Goal: Task Accomplishment & Management: Manage account settings

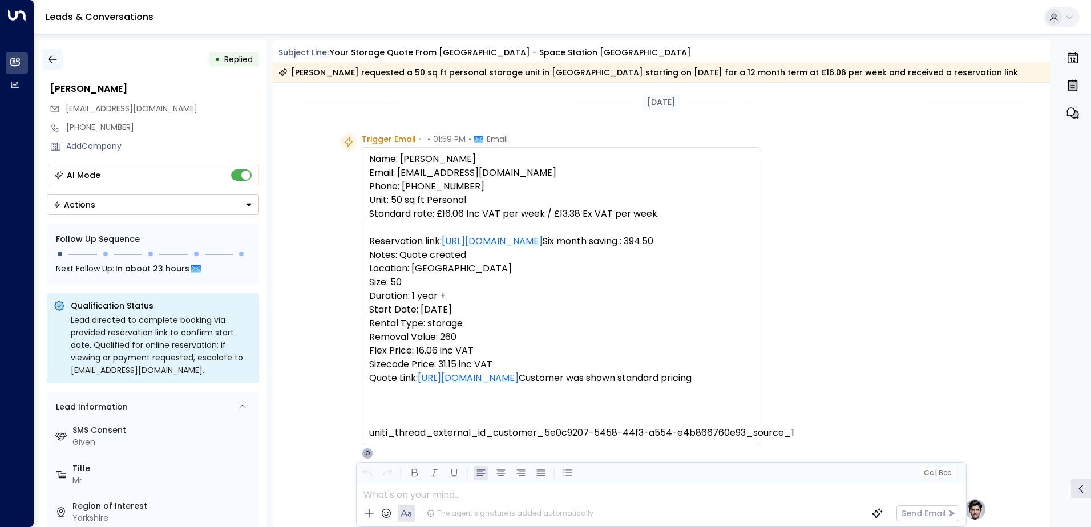
drag, startPoint x: 0, startPoint y: 0, endPoint x: 55, endPoint y: 64, distance: 84.6
click at [55, 64] on icon "button" at bounding box center [52, 59] width 11 height 11
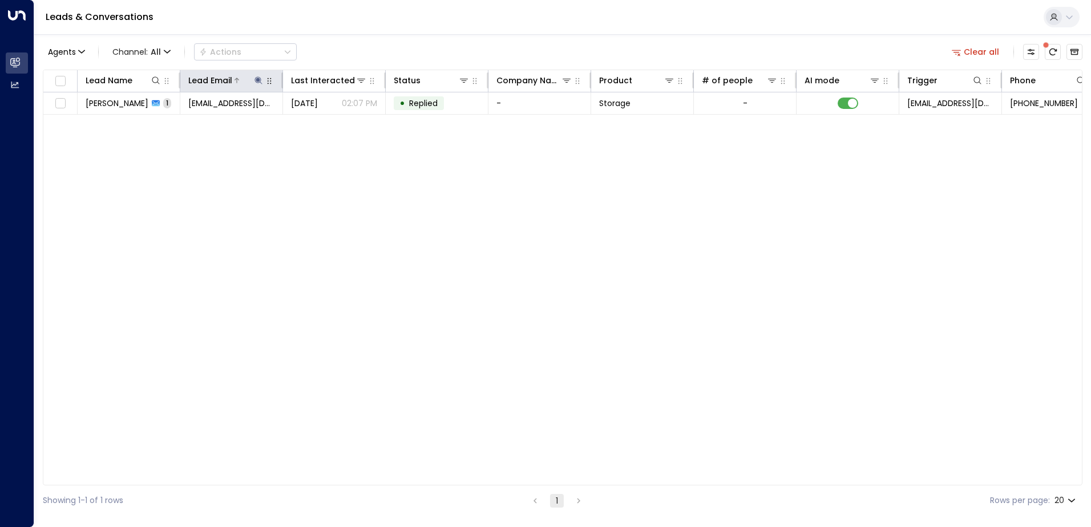
click at [256, 78] on icon at bounding box center [258, 79] width 7 height 7
click at [329, 120] on icon "button" at bounding box center [329, 121] width 7 height 7
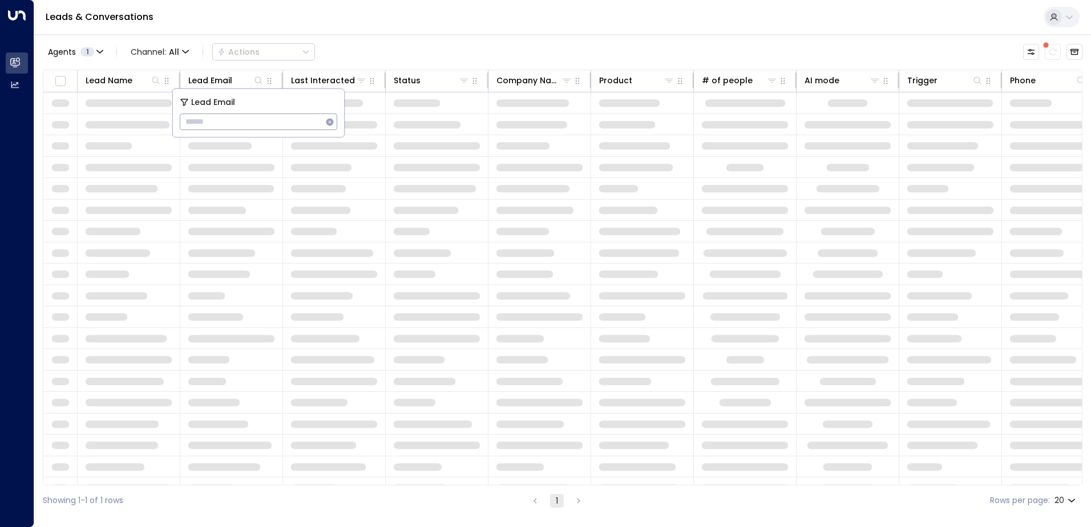
type input "**********"
click at [331, 25] on div "Leads & Conversations" at bounding box center [562, 17] width 1057 height 35
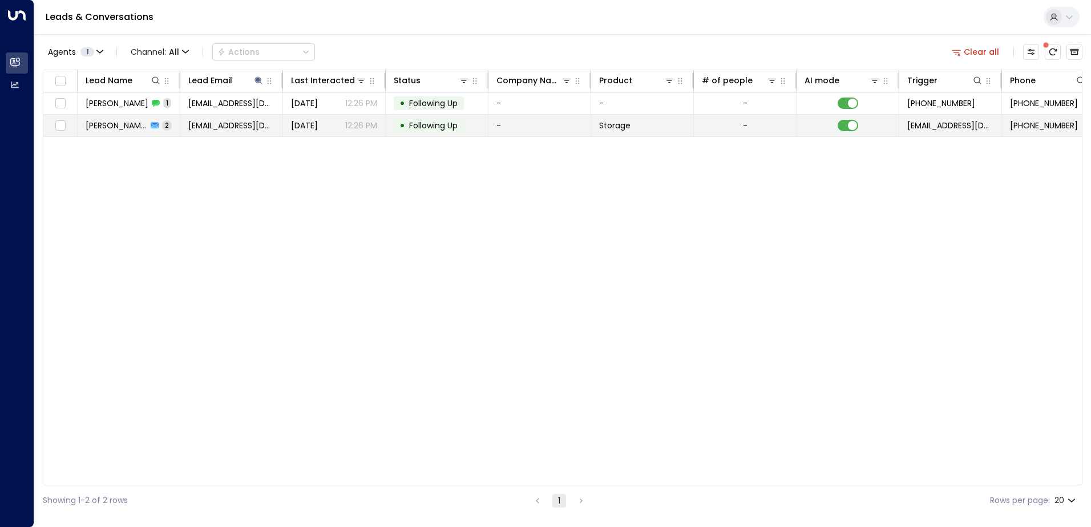
click at [130, 130] on span "[PERSON_NAME]" at bounding box center [117, 125] width 62 height 11
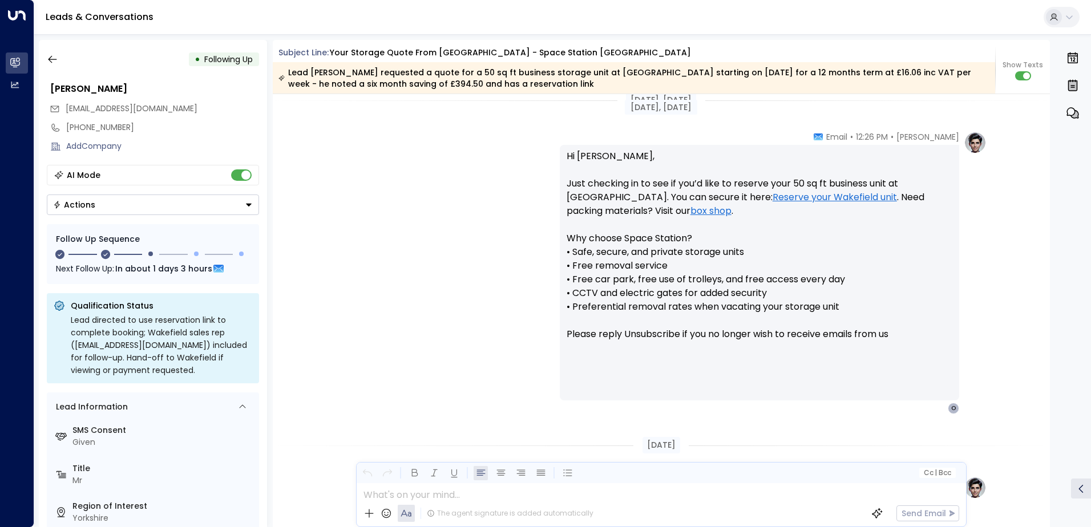
scroll to position [1158, 0]
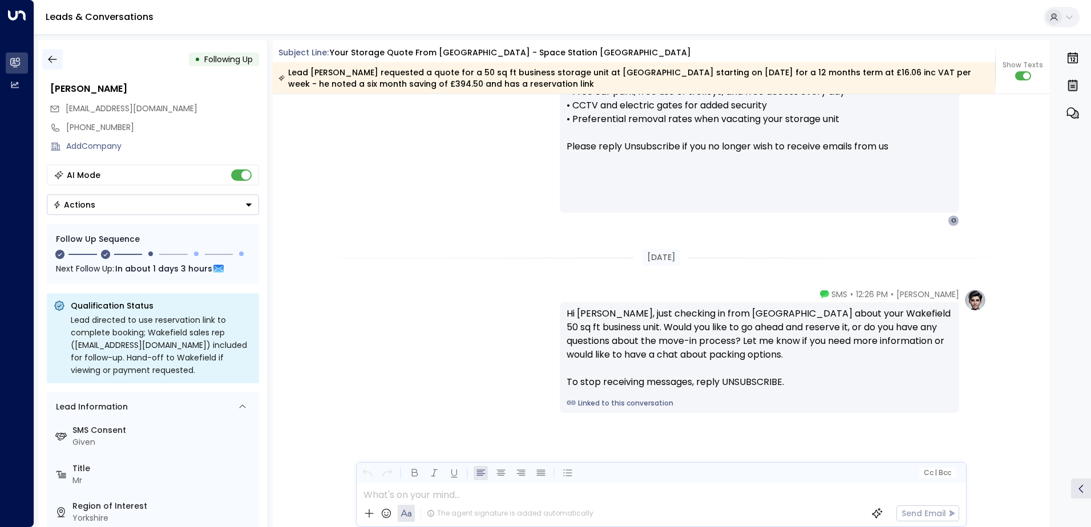
click at [50, 59] on icon "button" at bounding box center [52, 59] width 11 height 11
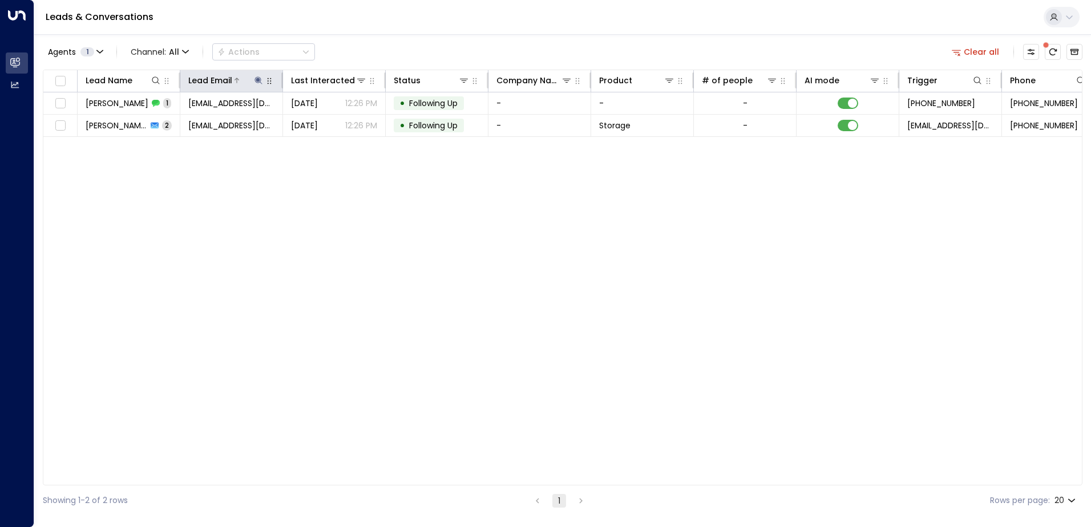
click at [261, 82] on icon at bounding box center [258, 80] width 9 height 9
click at [329, 120] on icon "button" at bounding box center [329, 121] width 7 height 7
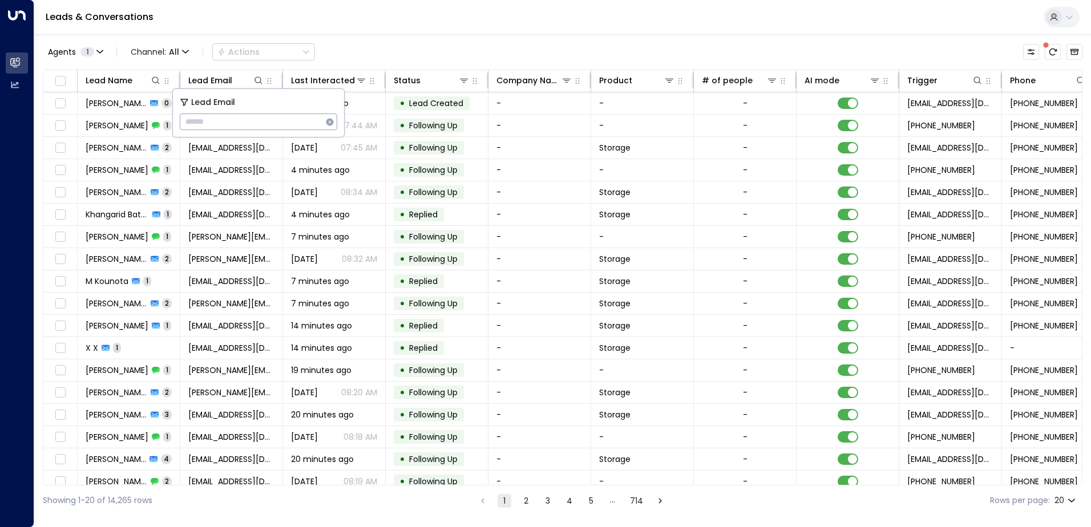
type input "**********"
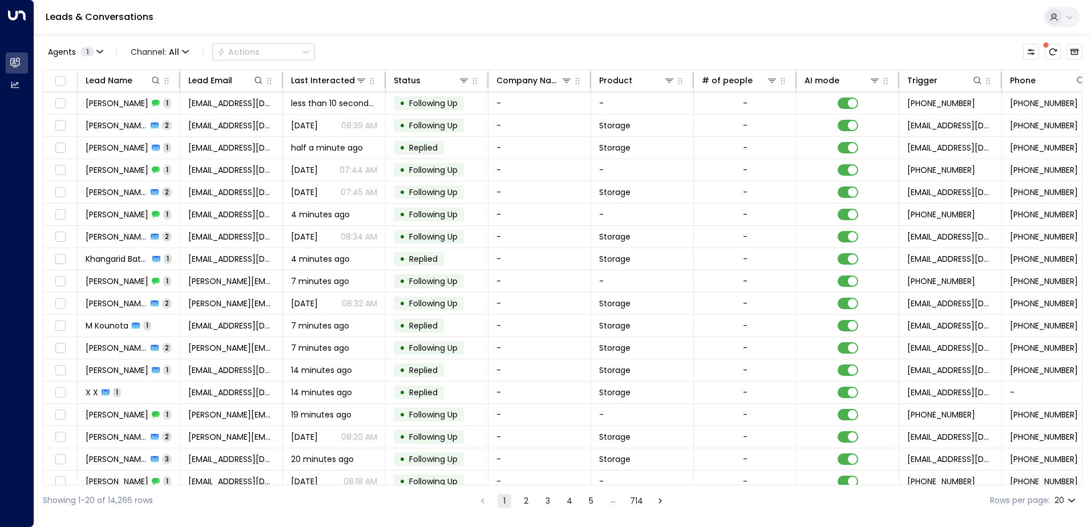
click at [345, 30] on div "Leads & Conversations" at bounding box center [562, 17] width 1057 height 35
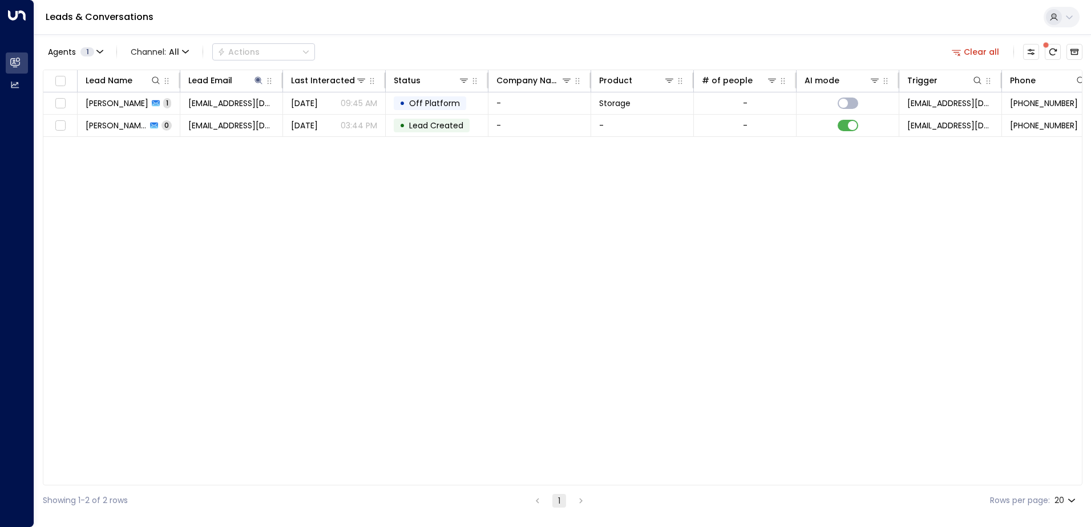
click at [112, 109] on td "[PERSON_NAME] 1" at bounding box center [129, 103] width 103 height 22
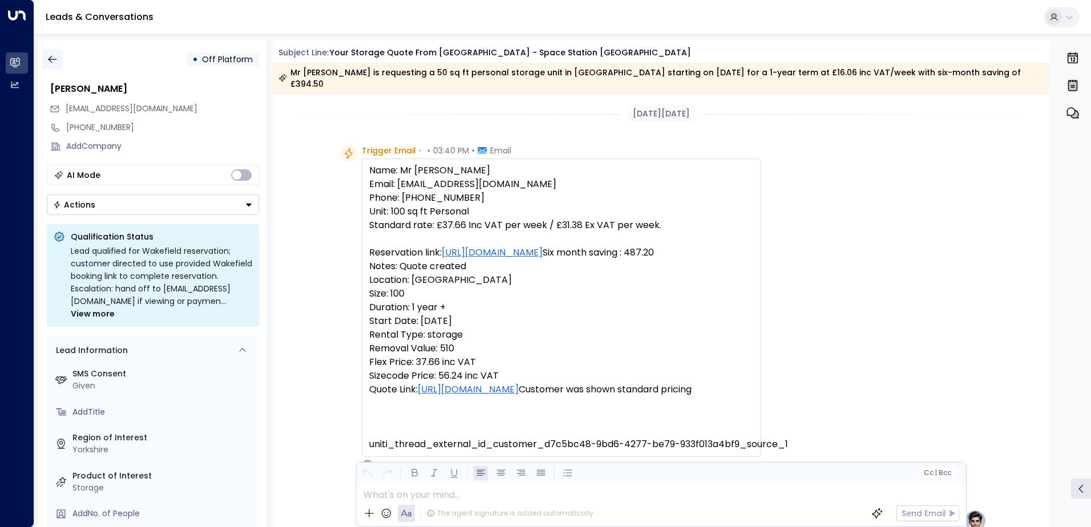
click at [52, 59] on icon "button" at bounding box center [52, 59] width 9 height 7
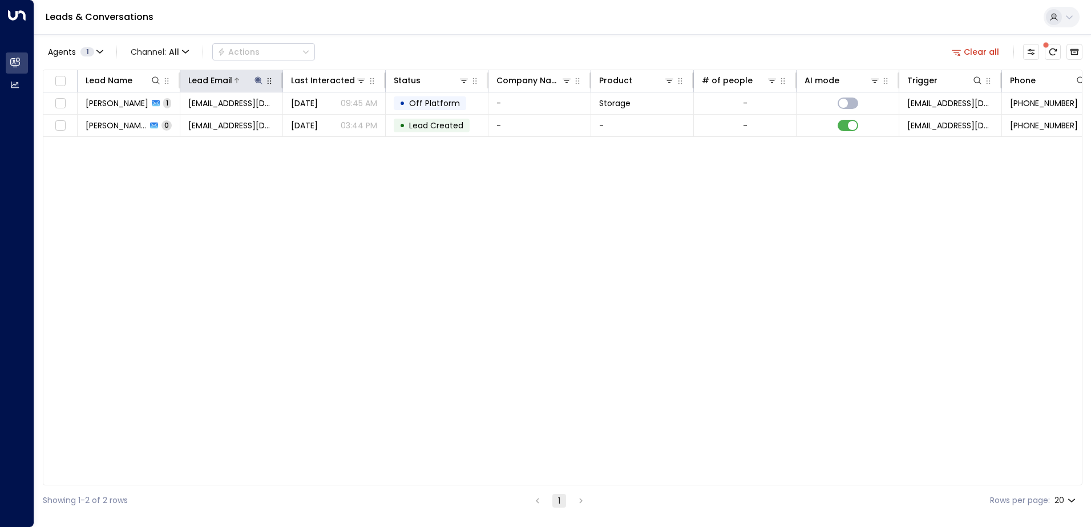
click at [259, 83] on icon at bounding box center [258, 80] width 9 height 9
click at [330, 124] on icon "button" at bounding box center [329, 121] width 7 height 7
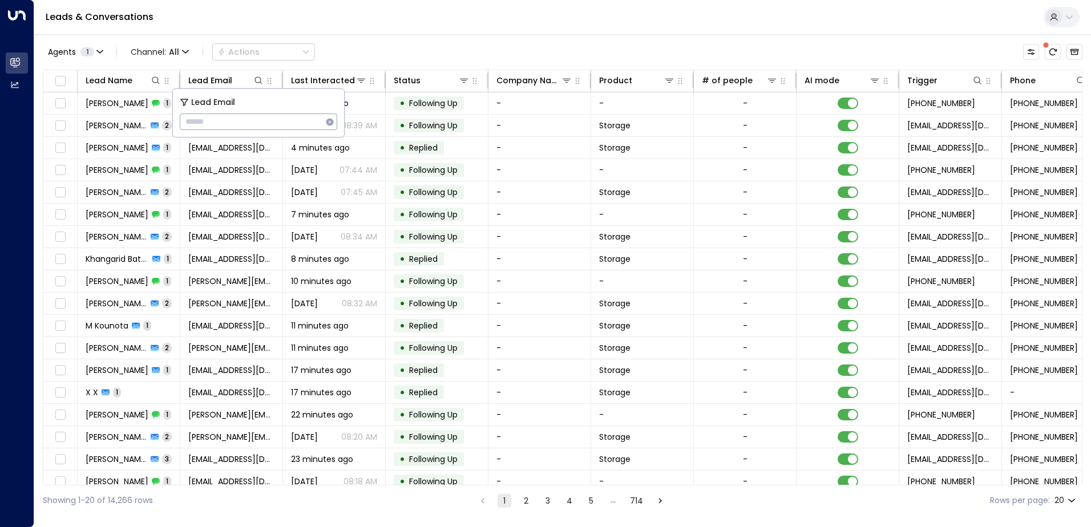
type input "**********"
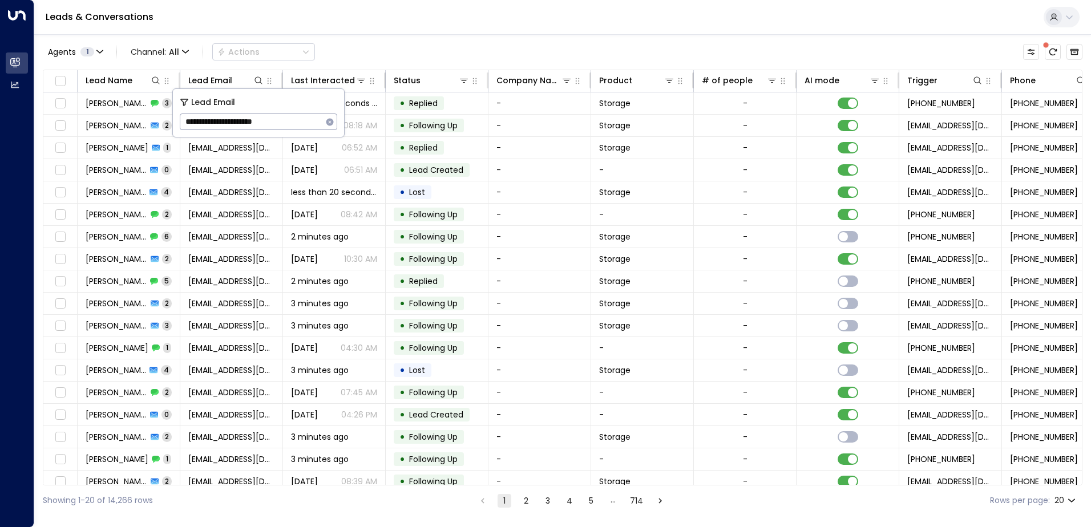
click at [372, 25] on div "Leads & Conversations" at bounding box center [562, 17] width 1057 height 35
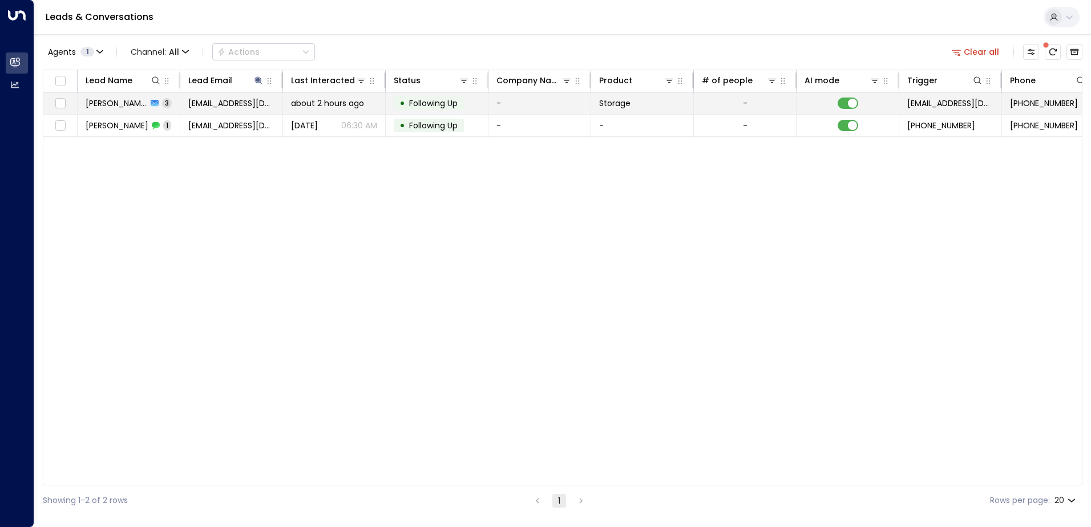
click at [132, 107] on span "[PERSON_NAME]" at bounding box center [117, 103] width 62 height 11
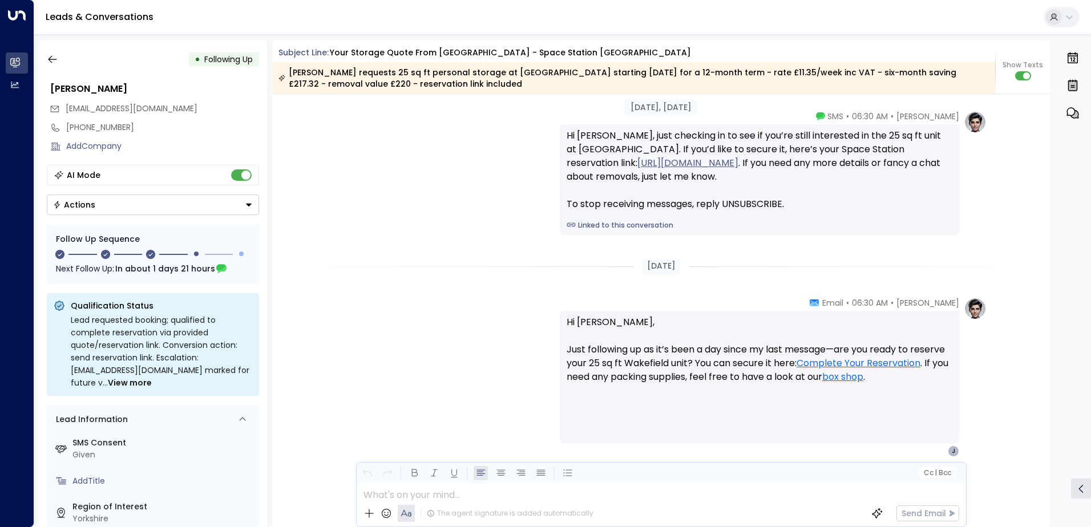
scroll to position [1366, 0]
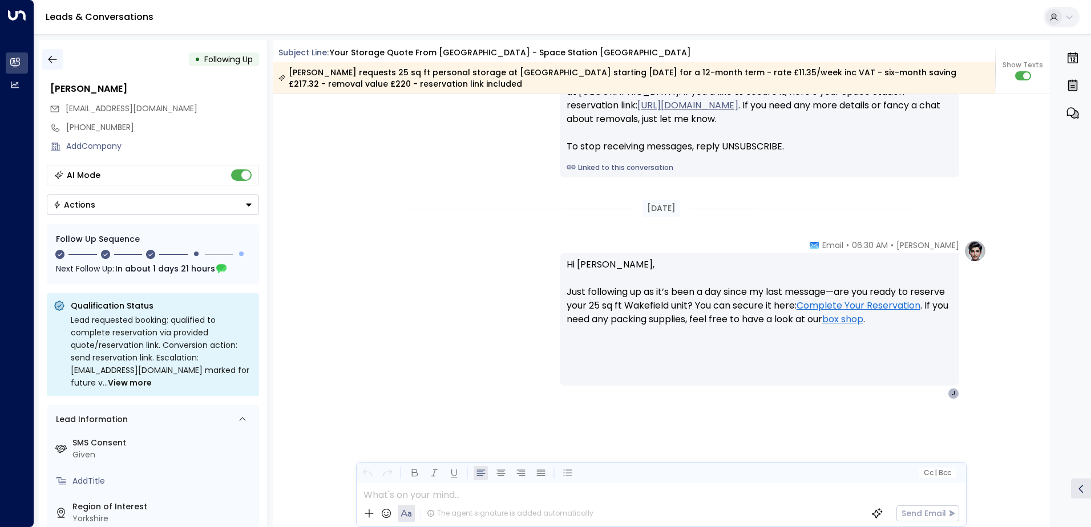
click at [52, 61] on icon "button" at bounding box center [52, 59] width 11 height 11
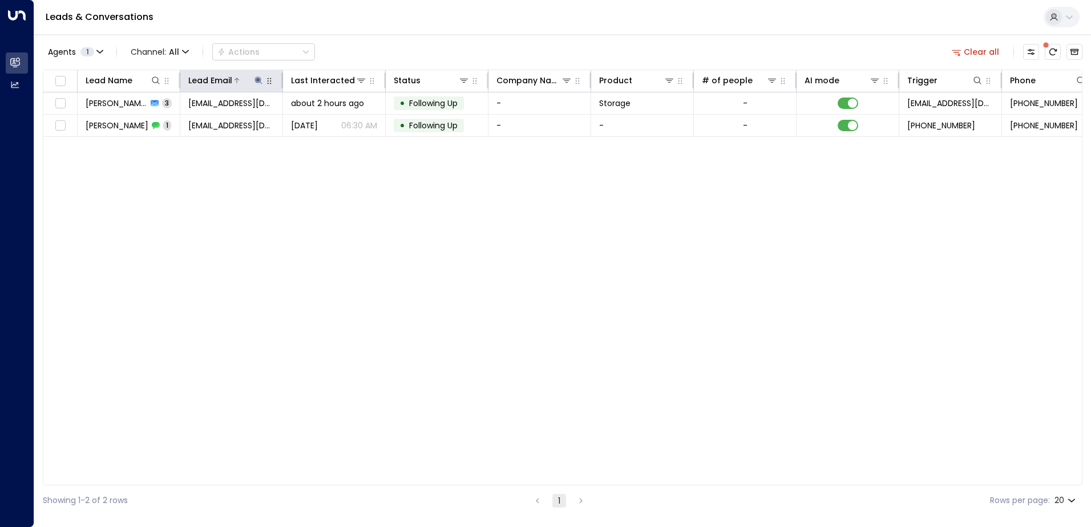
click at [256, 82] on icon at bounding box center [258, 80] width 9 height 9
click at [327, 119] on icon "button" at bounding box center [329, 122] width 9 height 9
click at [264, 124] on input "text" at bounding box center [259, 121] width 158 height 21
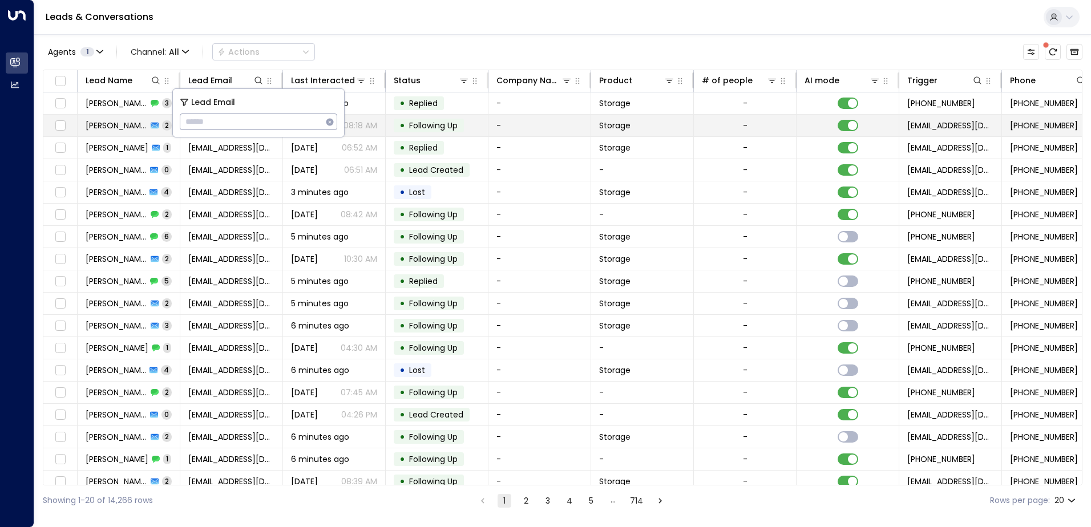
type input "**********"
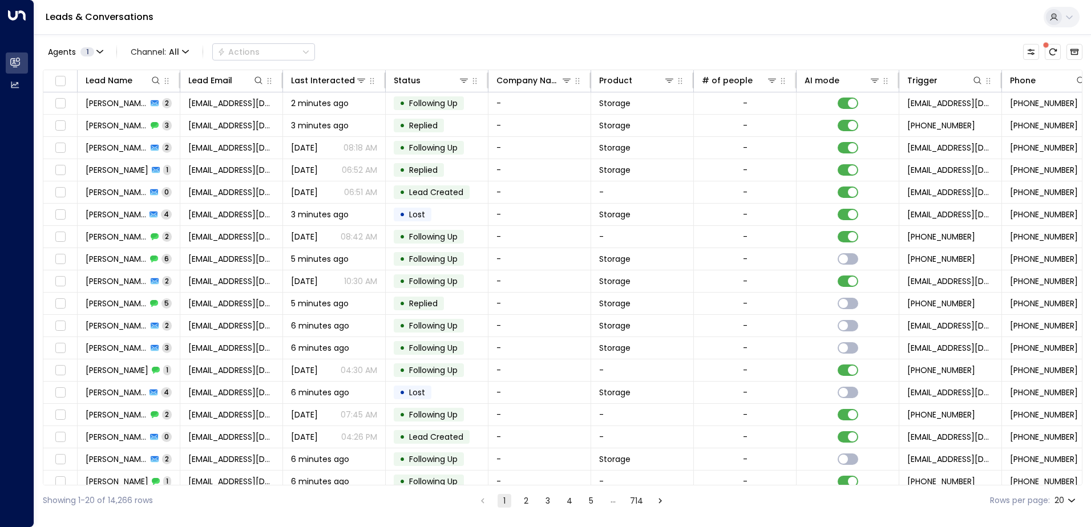
click at [345, 26] on div "Leads & Conversations" at bounding box center [562, 17] width 1057 height 35
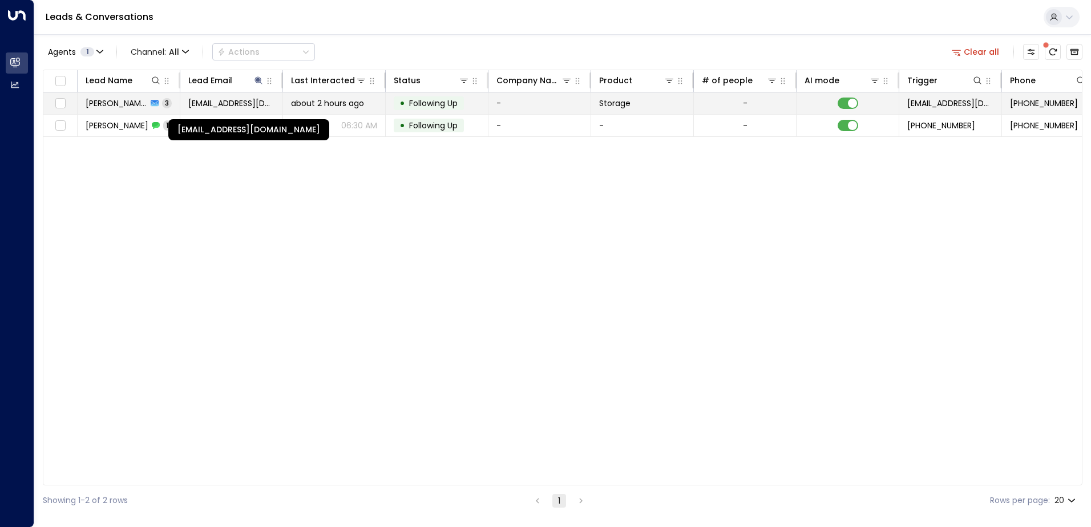
click at [204, 101] on span "[EMAIL_ADDRESS][DOMAIN_NAME]" at bounding box center [231, 103] width 86 height 11
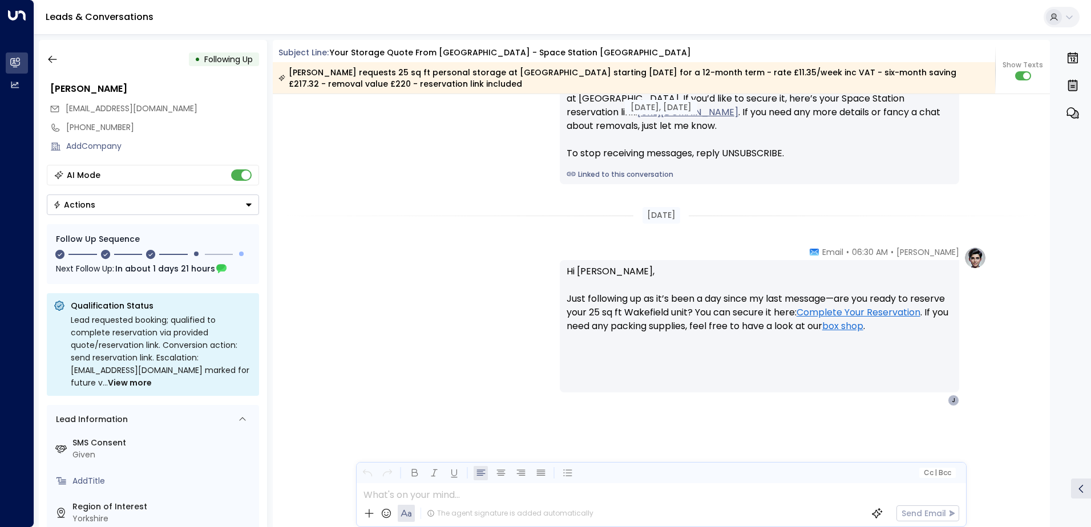
scroll to position [1366, 0]
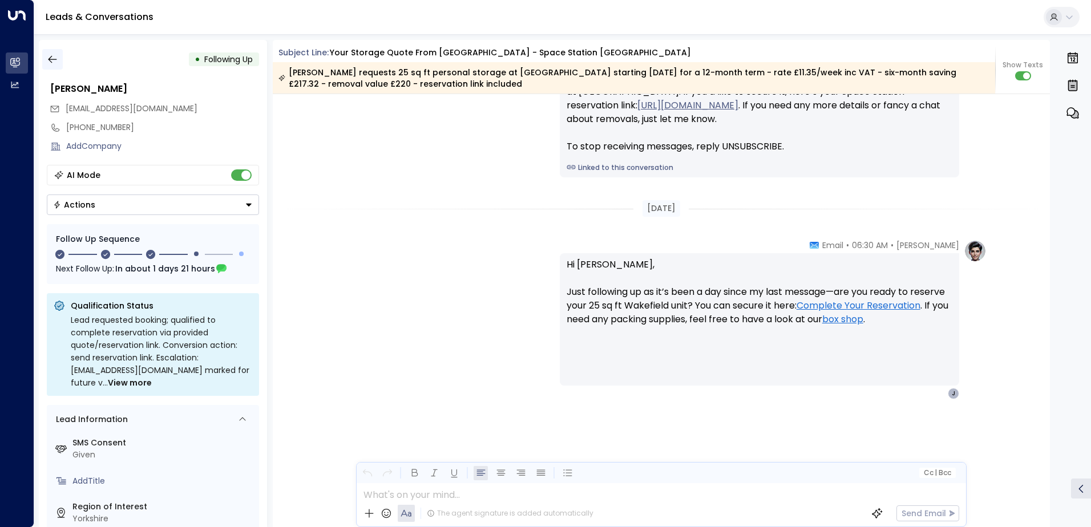
click at [54, 61] on icon "button" at bounding box center [52, 59] width 11 height 11
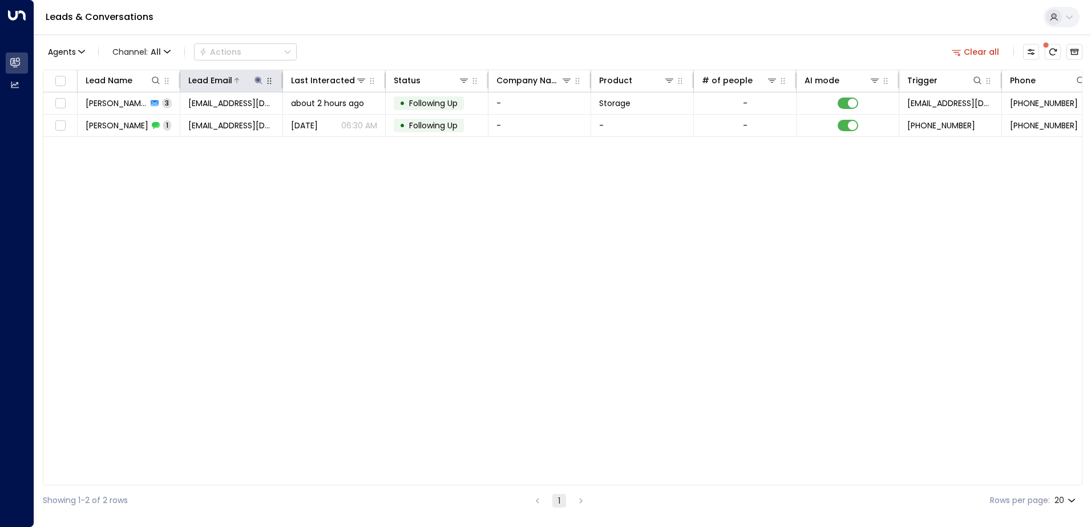
click at [259, 74] on div "Lead Email" at bounding box center [226, 81] width 76 height 14
click at [257, 79] on icon at bounding box center [258, 79] width 7 height 7
click at [329, 120] on icon "button" at bounding box center [329, 121] width 7 height 7
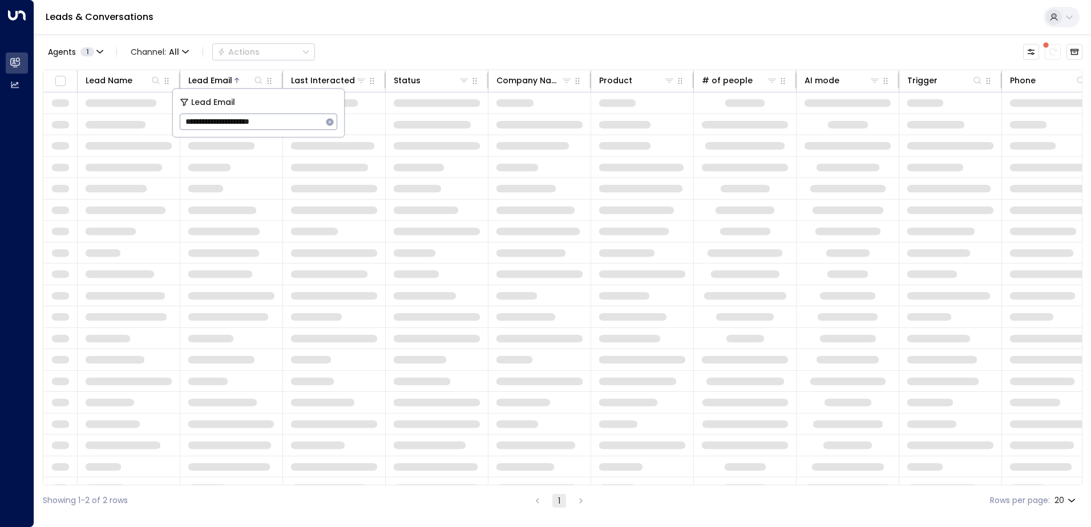
click at [374, 31] on div "Leads & Conversations" at bounding box center [562, 17] width 1057 height 35
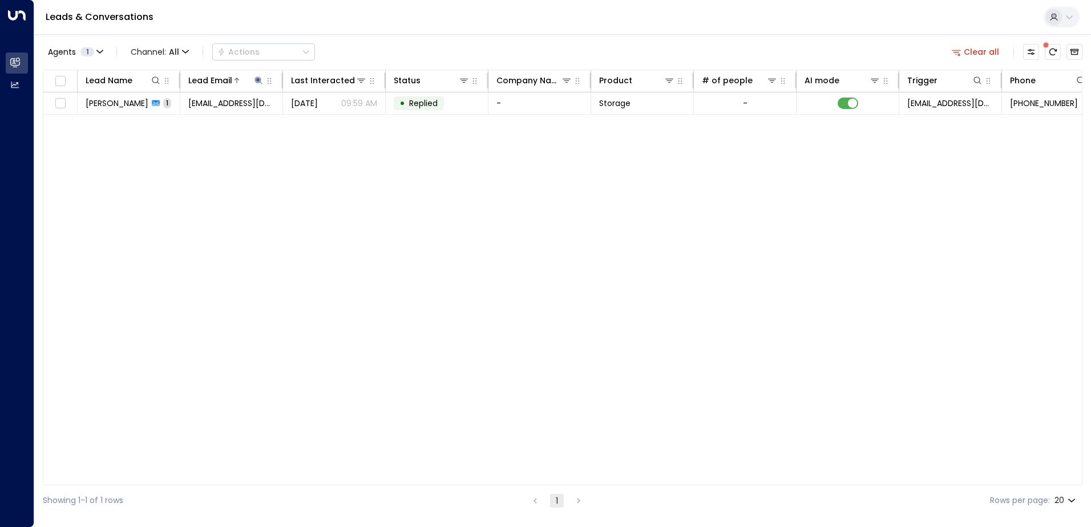
click at [119, 100] on span "[PERSON_NAME]" at bounding box center [117, 103] width 63 height 11
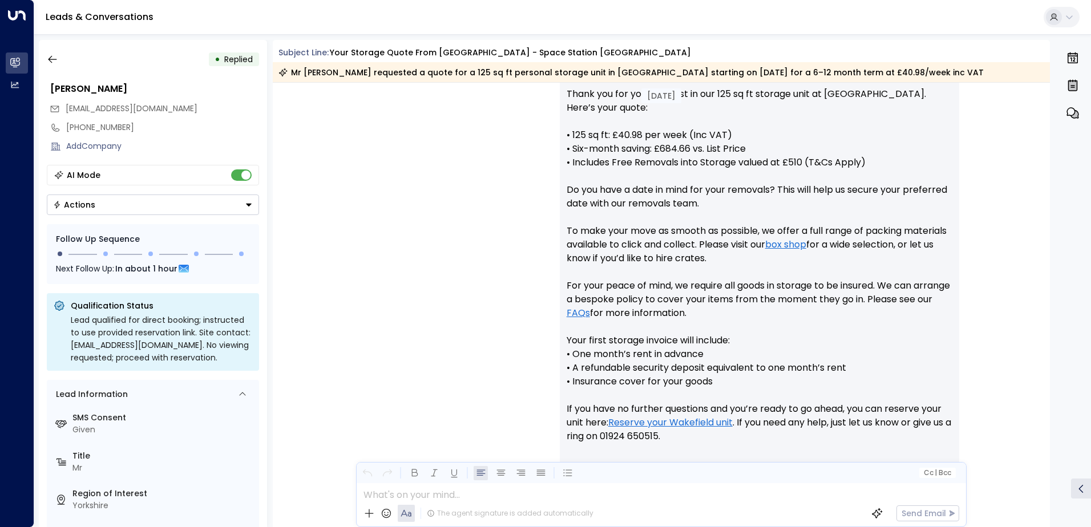
scroll to position [560, 0]
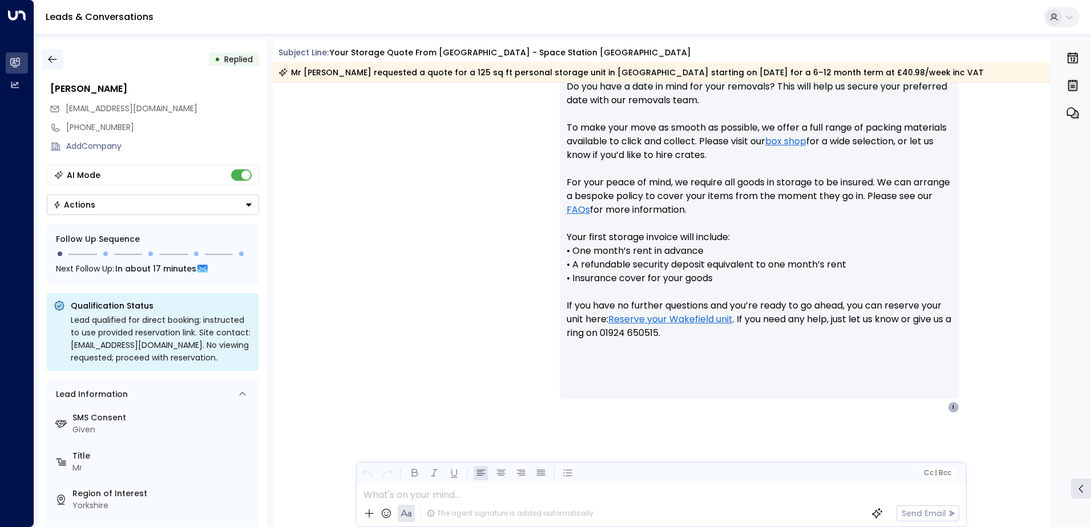
click at [53, 59] on icon "button" at bounding box center [52, 59] width 9 height 7
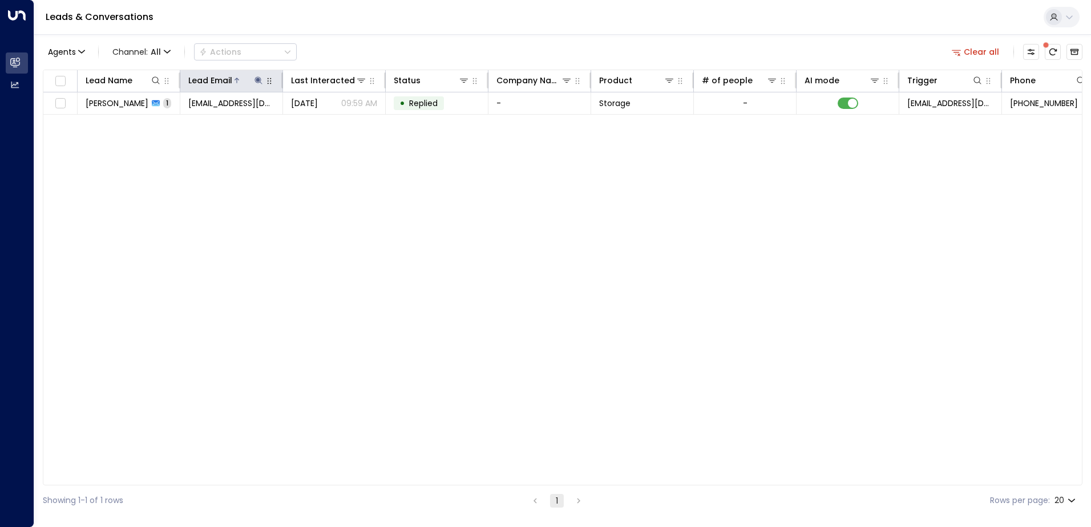
click at [257, 80] on icon at bounding box center [258, 79] width 7 height 7
click at [329, 119] on icon "button" at bounding box center [329, 121] width 7 height 7
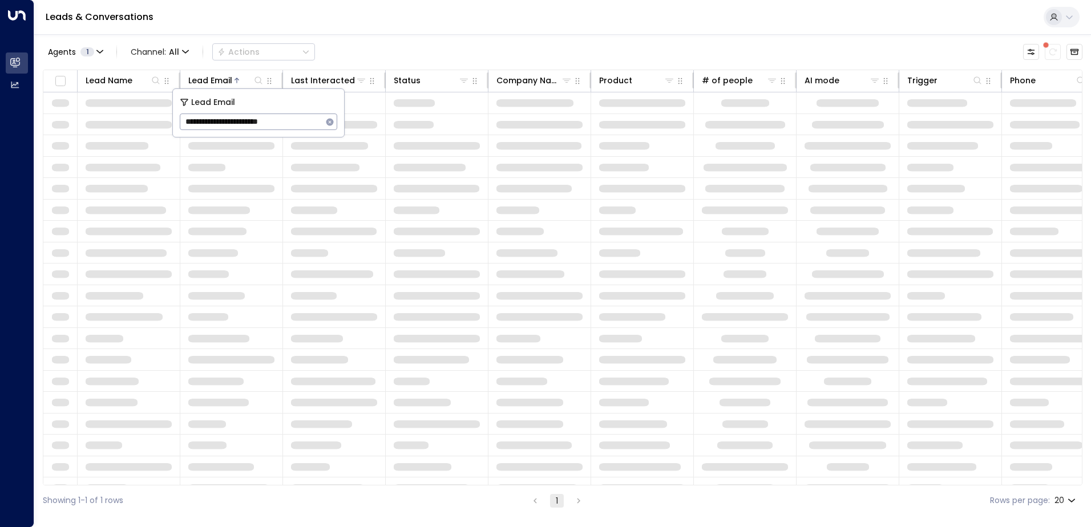
click at [352, 29] on div "Leads & Conversations" at bounding box center [562, 17] width 1057 height 35
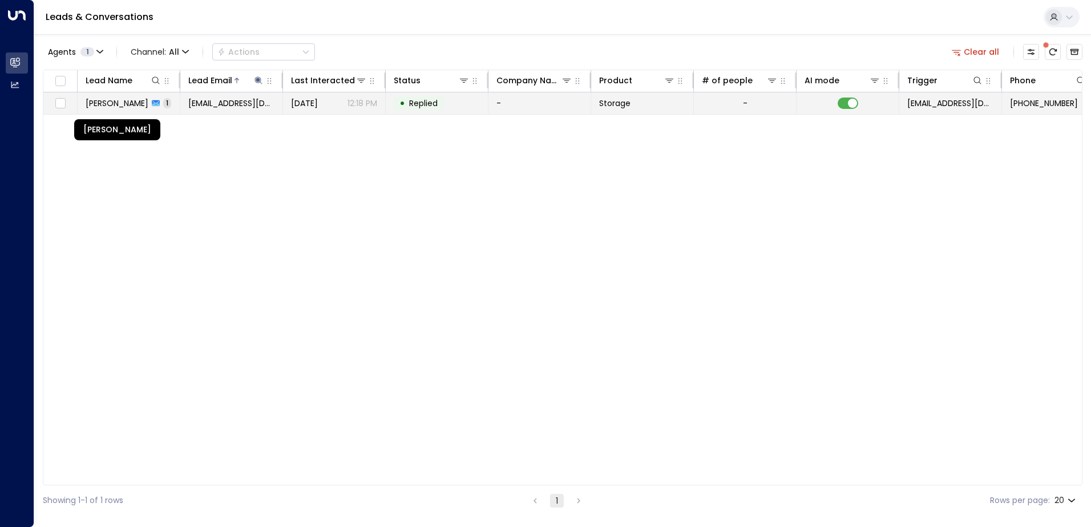
click at [120, 105] on span "[PERSON_NAME]" at bounding box center [117, 103] width 63 height 11
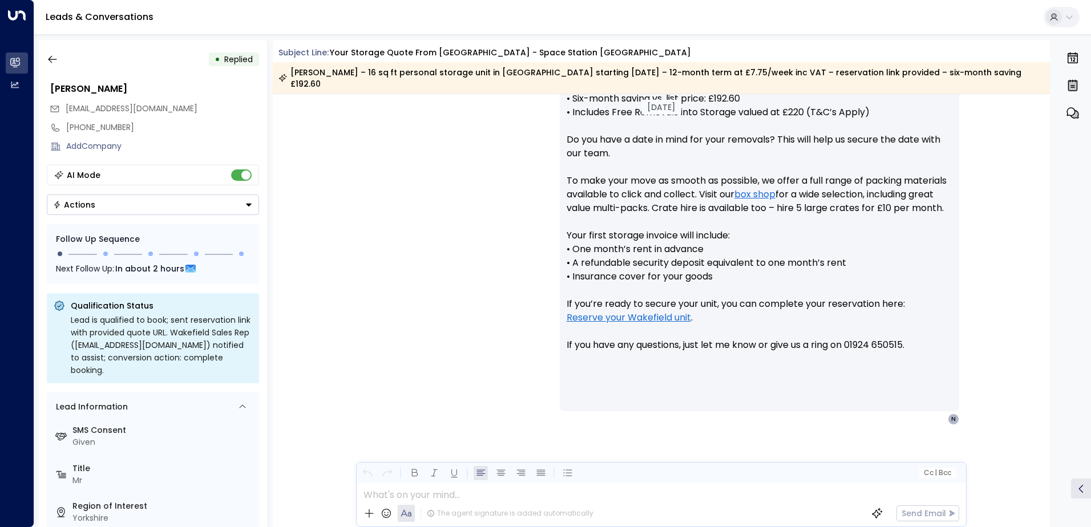
drag, startPoint x: 576, startPoint y: 340, endPoint x: 525, endPoint y: 397, distance: 76.8
click at [53, 59] on icon "button" at bounding box center [52, 59] width 11 height 11
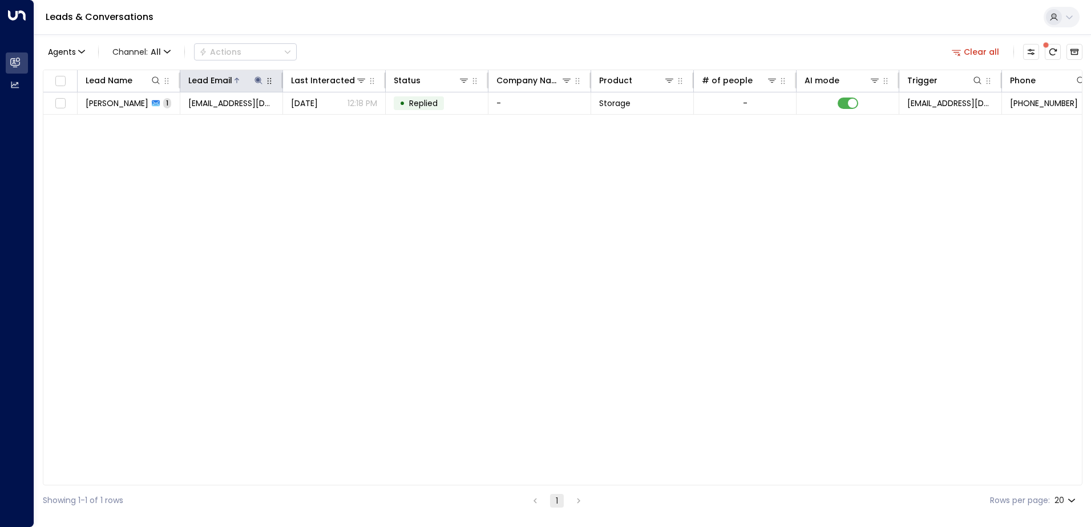
click at [257, 77] on icon at bounding box center [258, 79] width 7 height 7
click at [328, 122] on icon "button" at bounding box center [329, 121] width 7 height 7
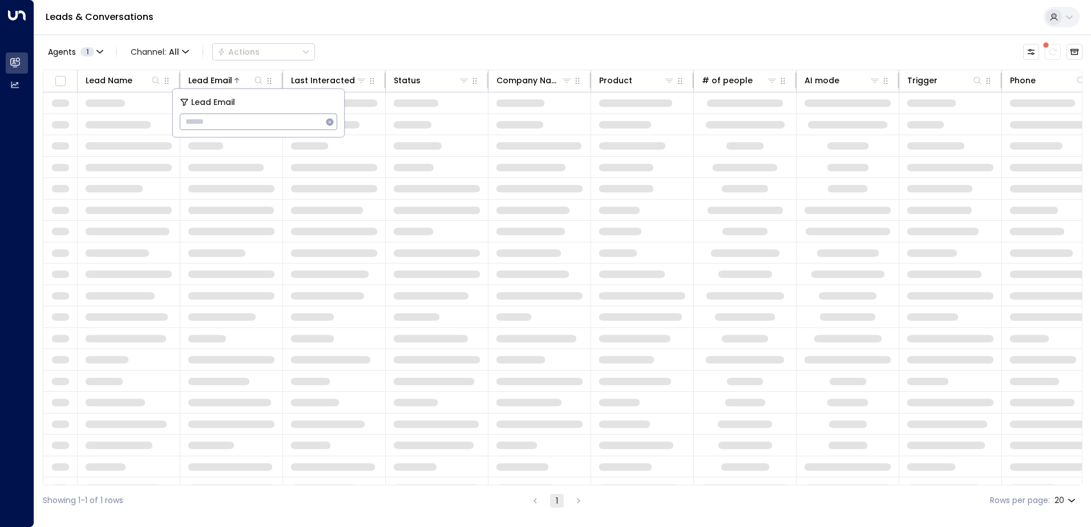
type input "**********"
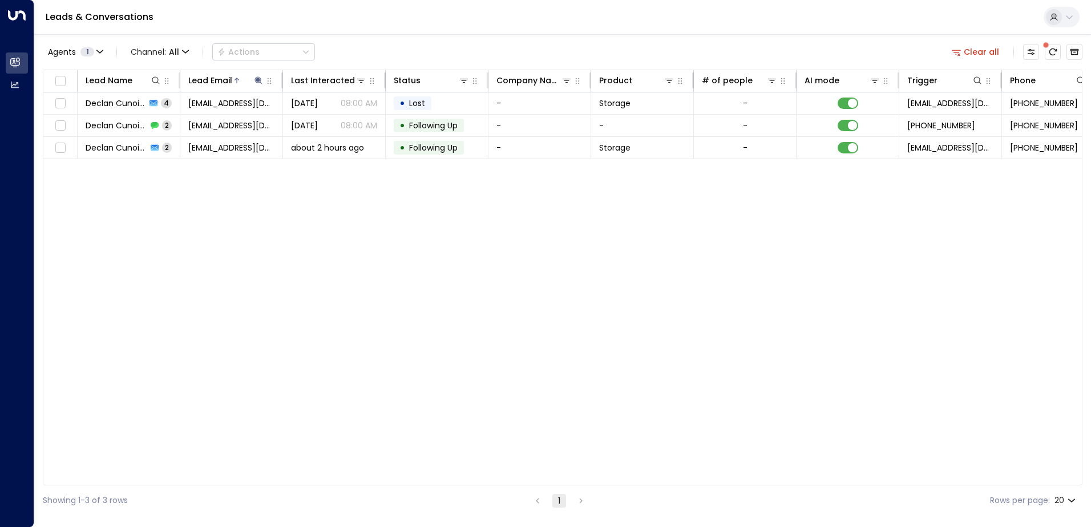
click at [346, 25] on div "Leads & Conversations" at bounding box center [562, 17] width 1057 height 35
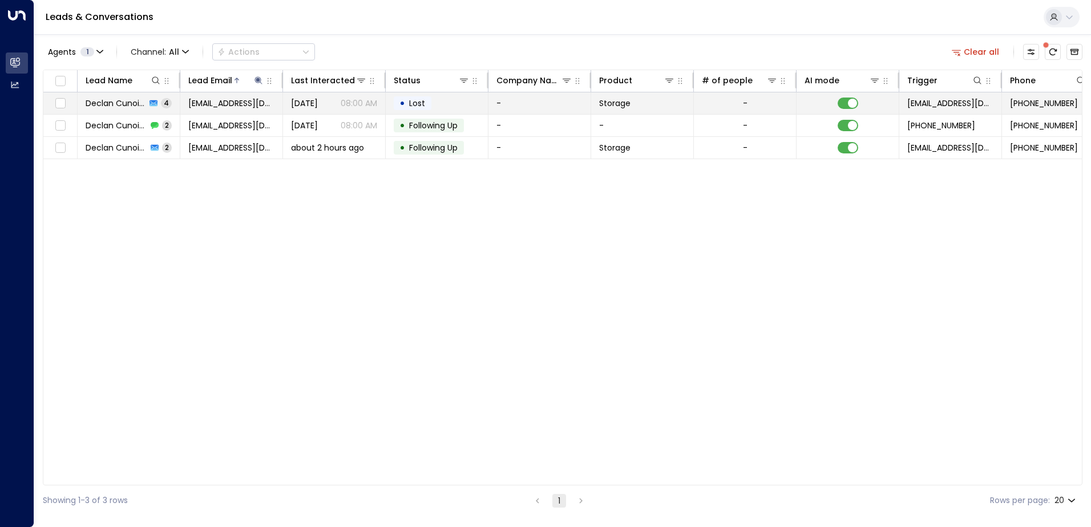
click at [123, 104] on span "Declan Cunoiffe" at bounding box center [116, 103] width 60 height 11
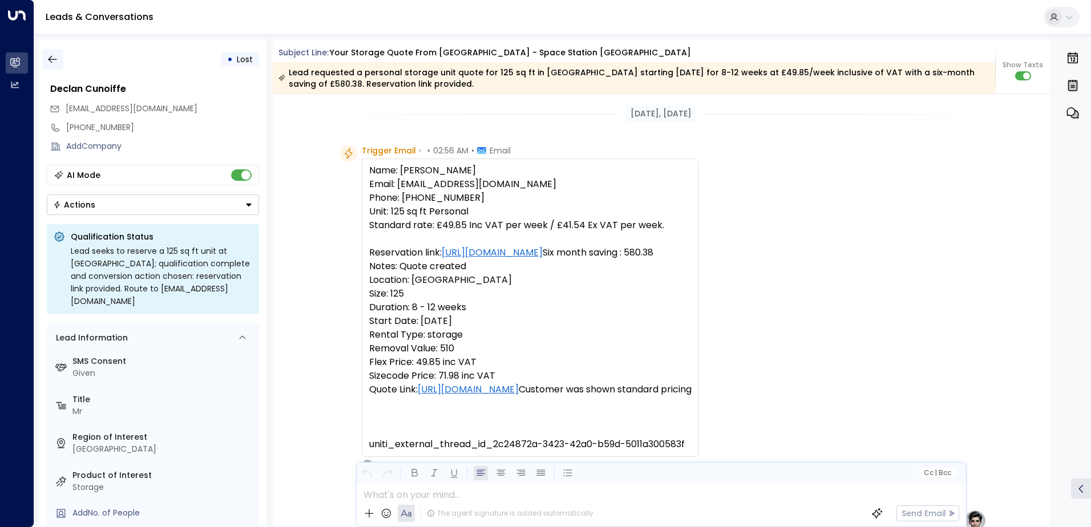
click at [54, 60] on icon "button" at bounding box center [52, 59] width 11 height 11
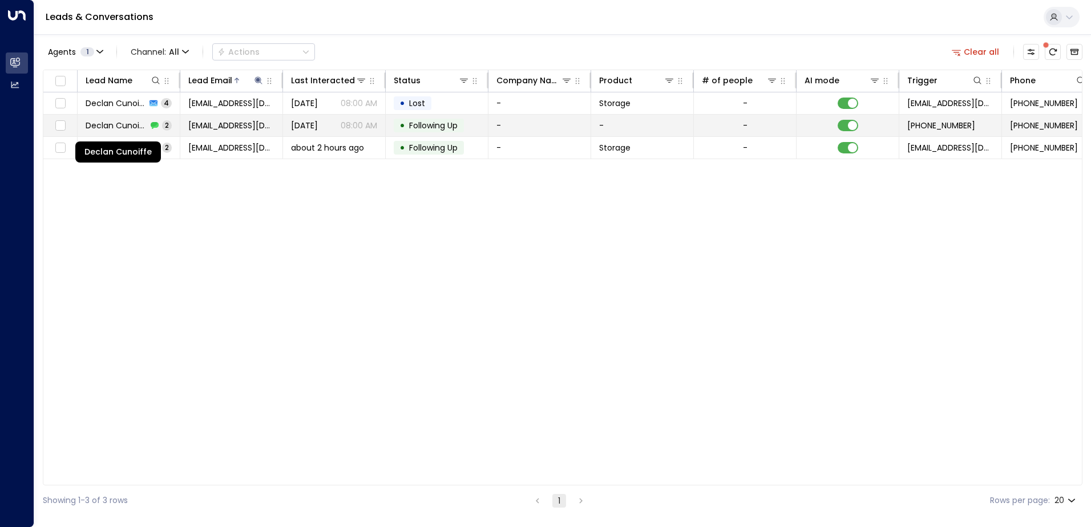
click at [126, 127] on span "Declan Cunoiffe" at bounding box center [117, 125] width 62 height 11
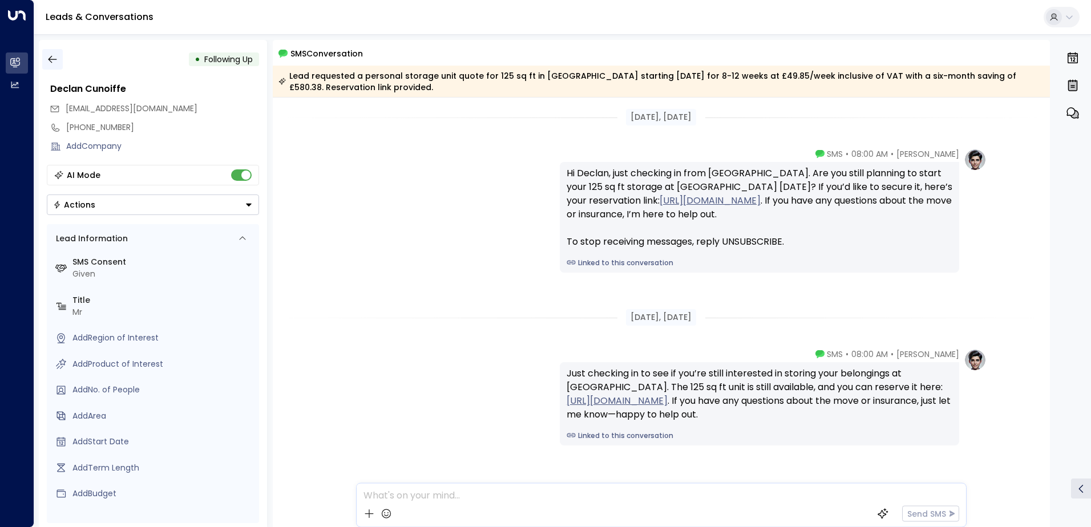
click at [62, 60] on button "button" at bounding box center [52, 59] width 21 height 21
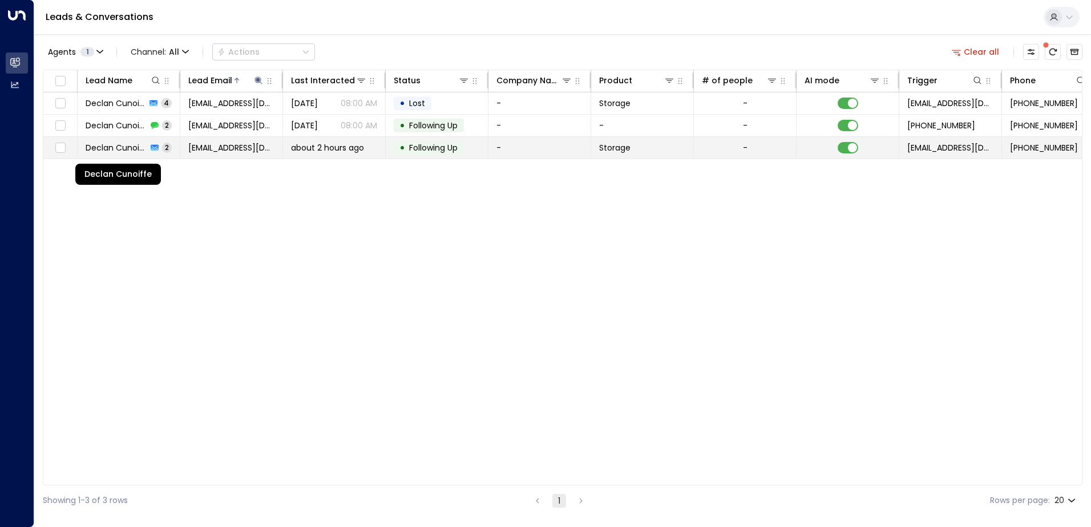
click at [112, 146] on span "Declan Cunoiffe" at bounding box center [117, 147] width 62 height 11
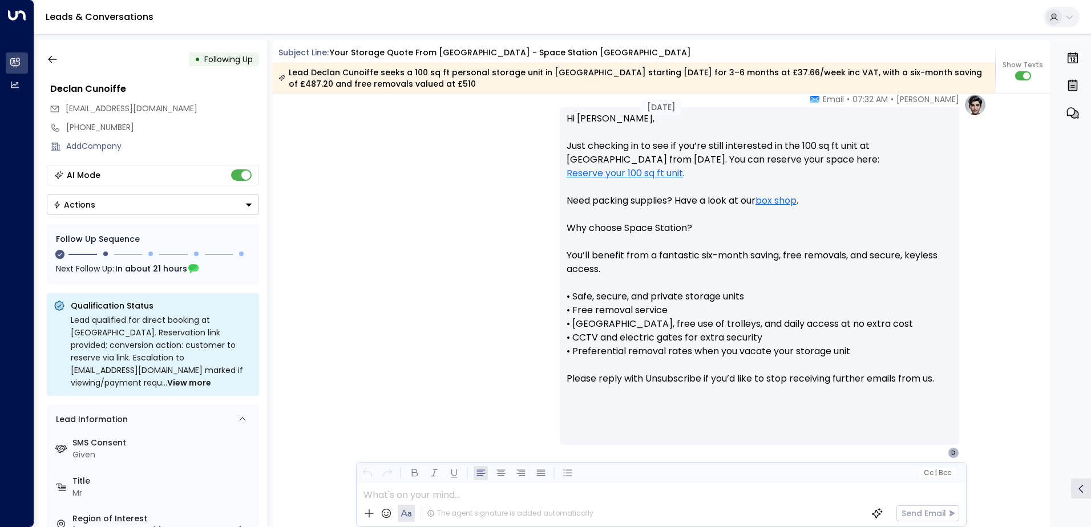
scroll to position [1801, 0]
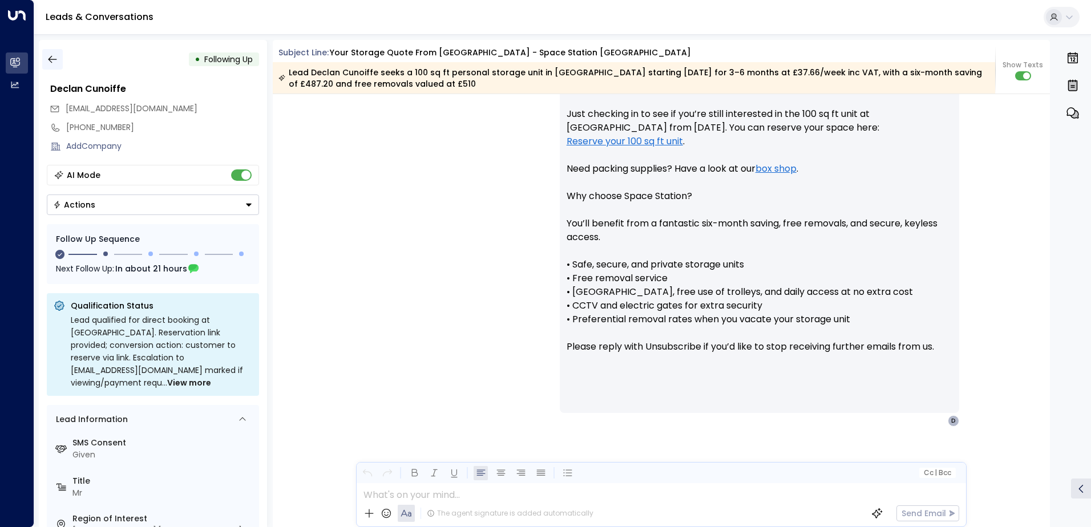
click at [48, 63] on icon "button" at bounding box center [52, 59] width 11 height 11
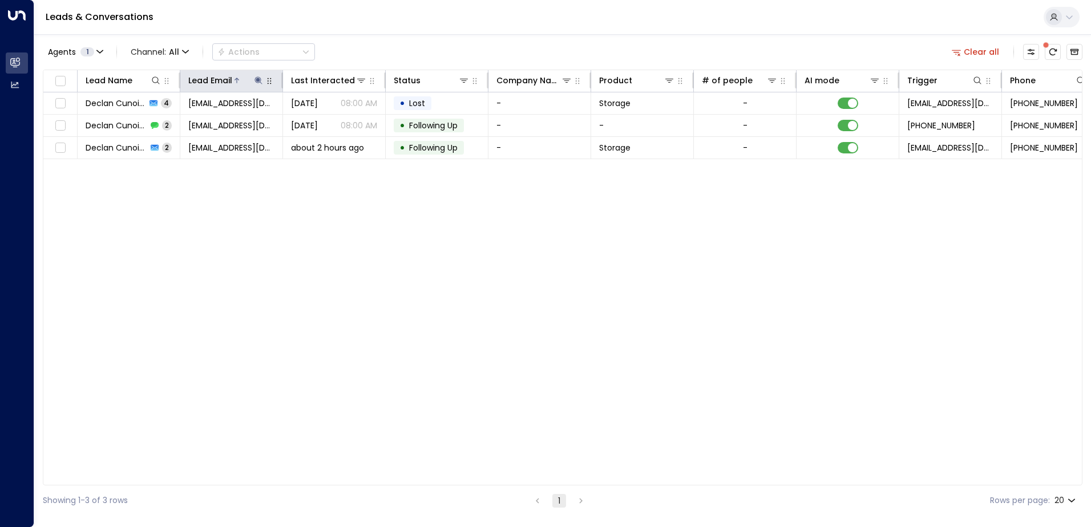
click at [259, 78] on icon at bounding box center [258, 80] width 9 height 9
click at [330, 122] on icon "button" at bounding box center [329, 122] width 9 height 9
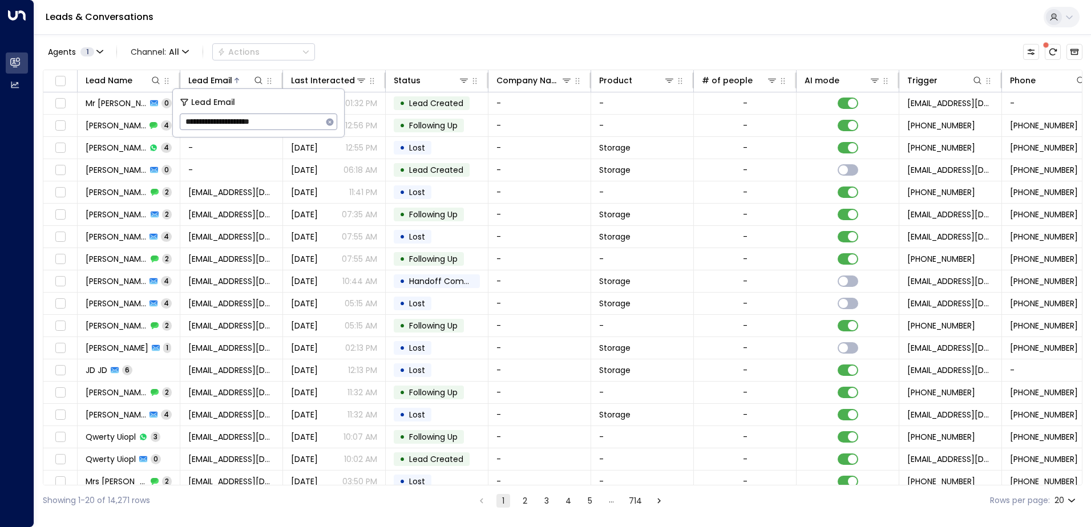
type input "**********"
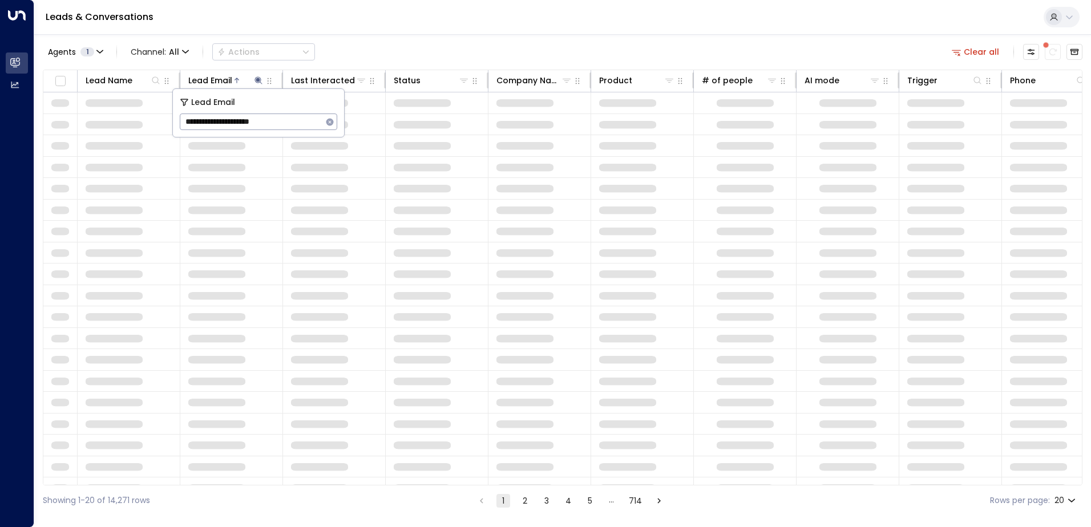
click at [282, 16] on div "Leads & Conversations" at bounding box center [562, 17] width 1057 height 35
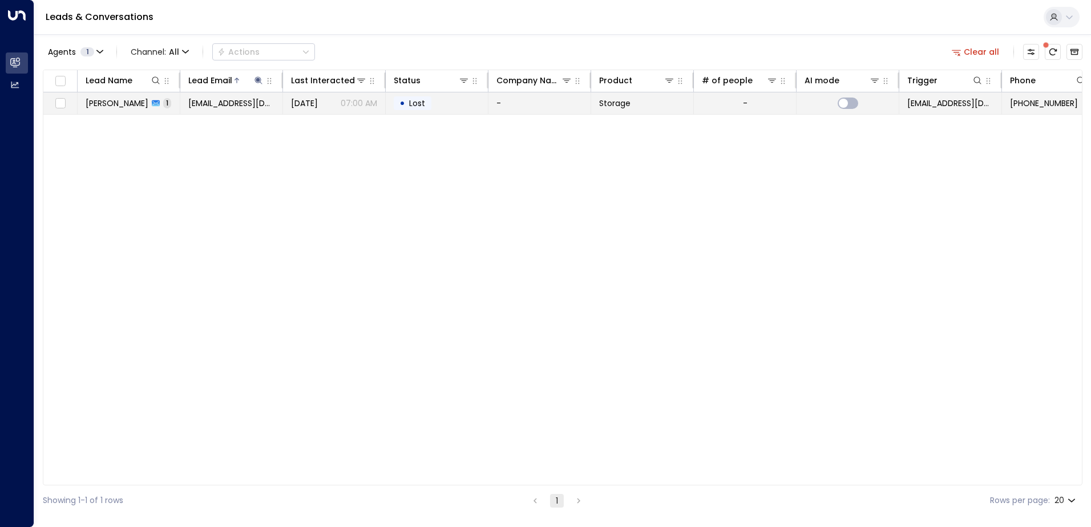
click at [134, 104] on div "[PERSON_NAME] 1" at bounding box center [129, 103] width 86 height 11
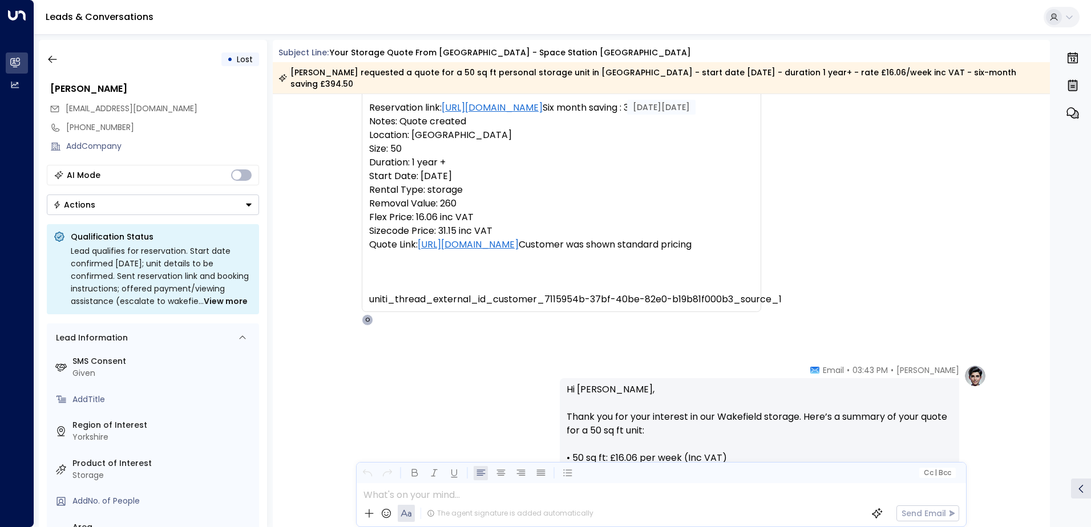
scroll to position [487, 0]
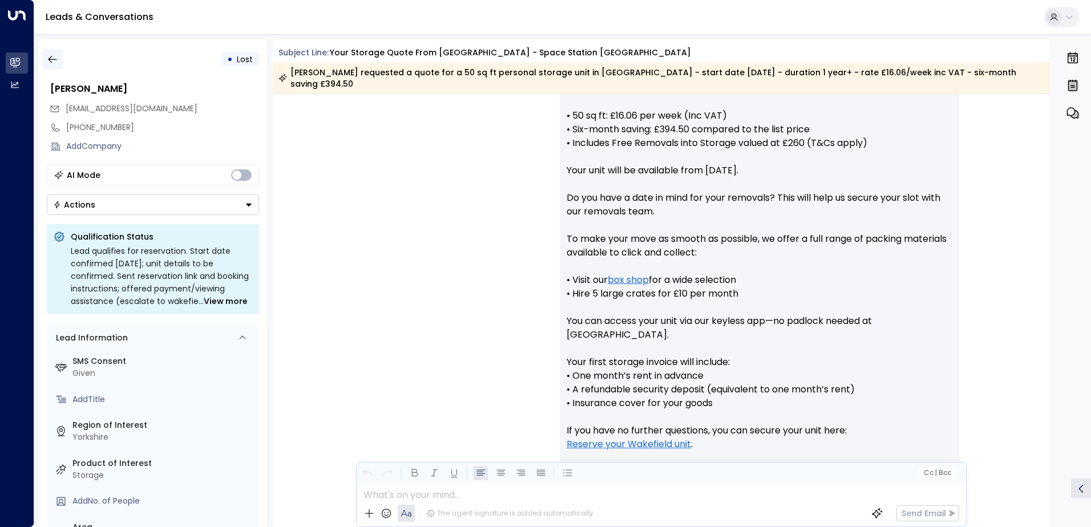
click at [54, 61] on icon "button" at bounding box center [52, 59] width 11 height 11
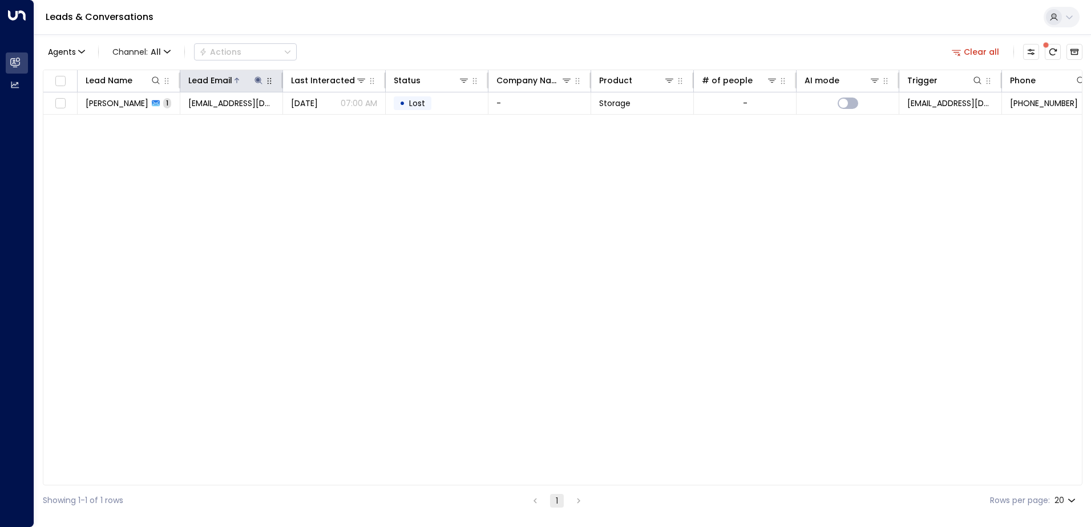
click at [257, 79] on icon at bounding box center [258, 79] width 7 height 7
click at [332, 120] on icon "button" at bounding box center [329, 121] width 7 height 7
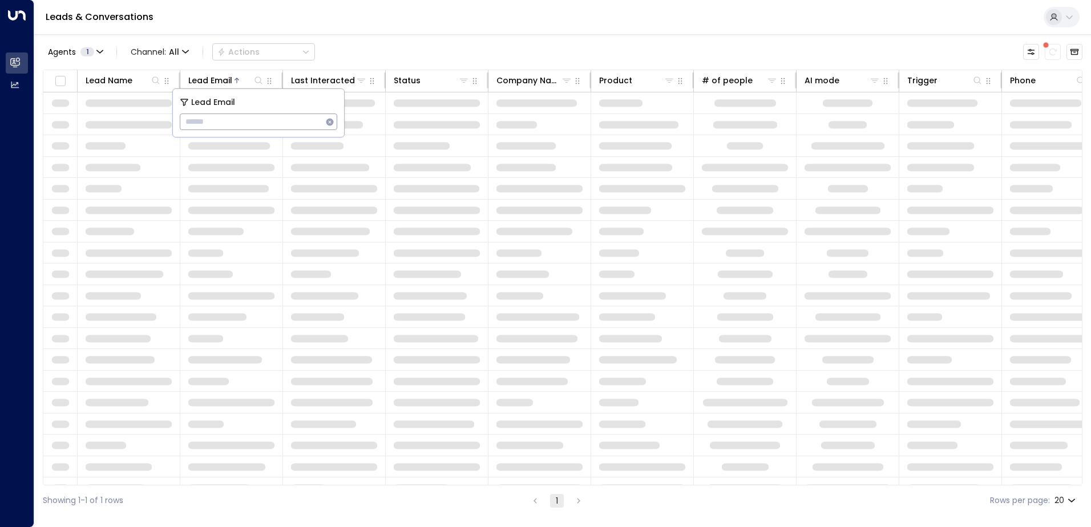
type input "**********"
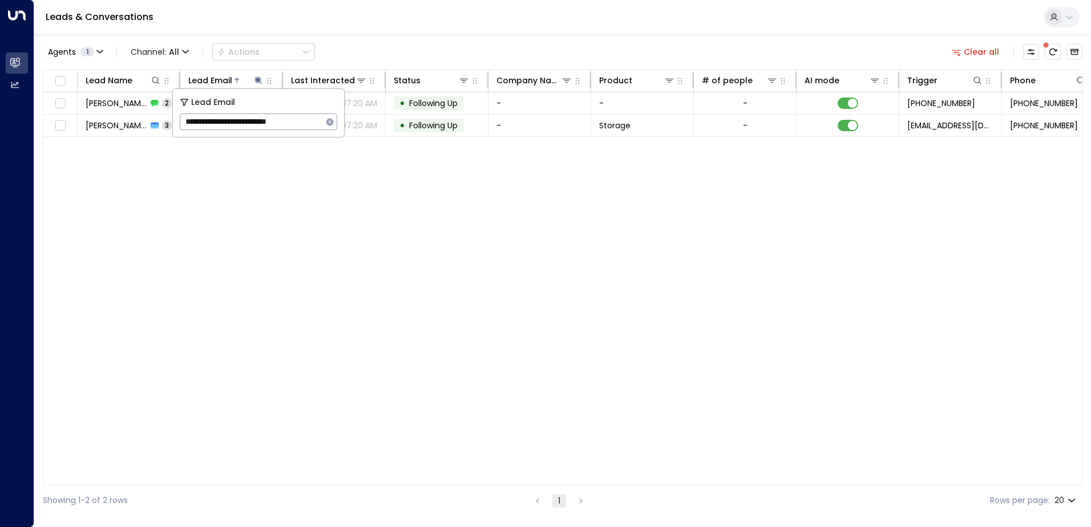
click at [331, 203] on div "Lead Name Lead Email Last Interacted Status Company Name Product # of people AI…" at bounding box center [563, 278] width 1040 height 416
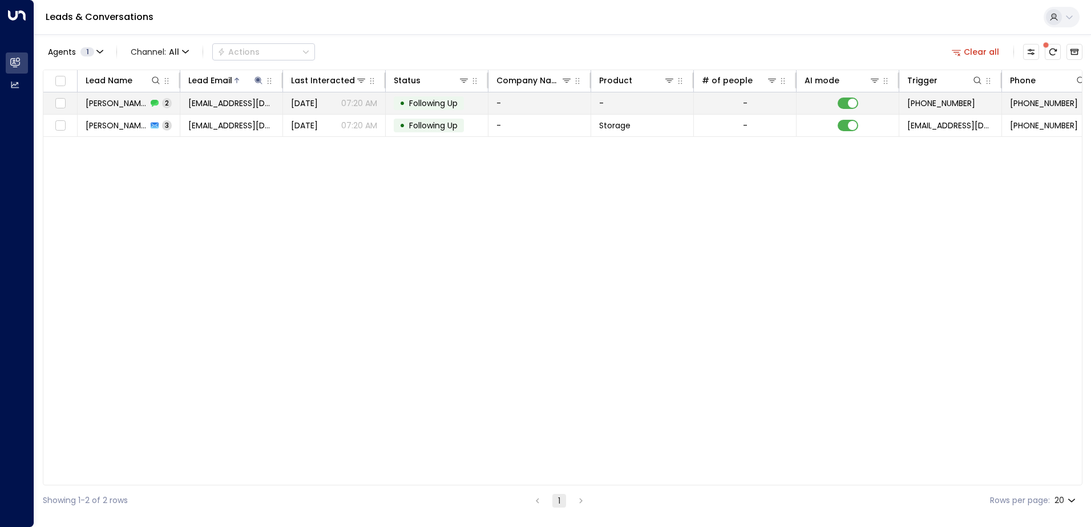
click at [137, 99] on span "[PERSON_NAME]" at bounding box center [117, 103] width 62 height 11
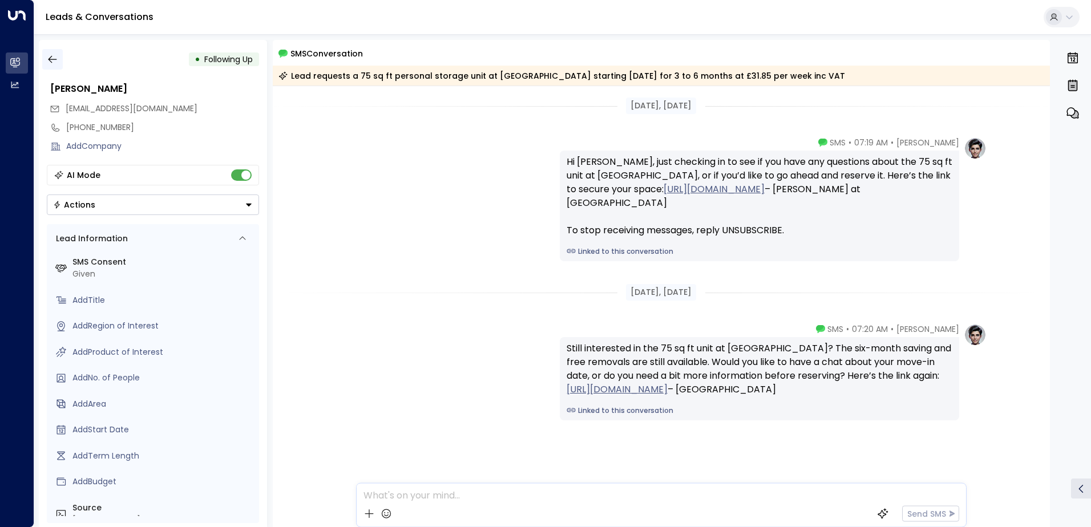
click at [59, 65] on button "button" at bounding box center [52, 59] width 21 height 21
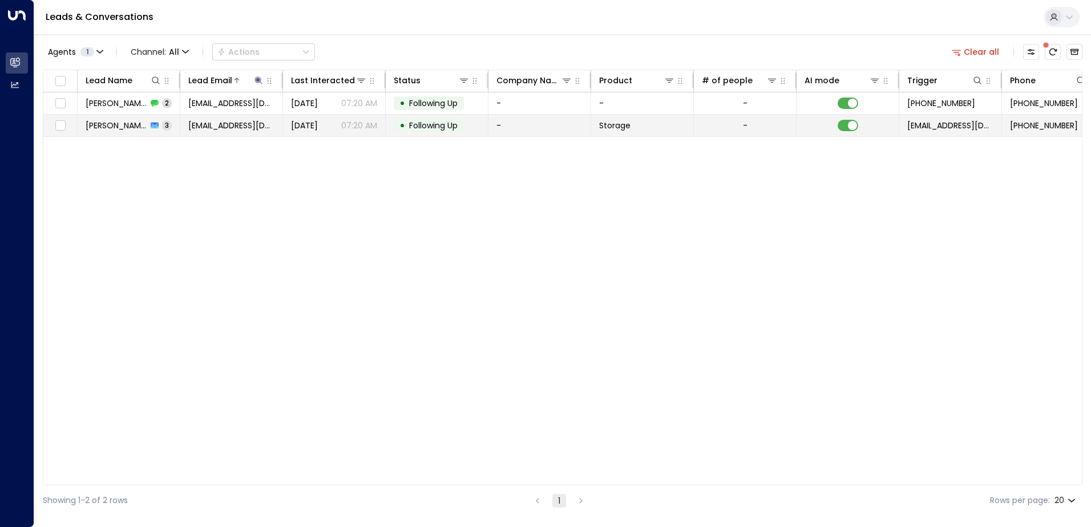
click at [214, 124] on span "[EMAIL_ADDRESS][DOMAIN_NAME]" at bounding box center [231, 125] width 86 height 11
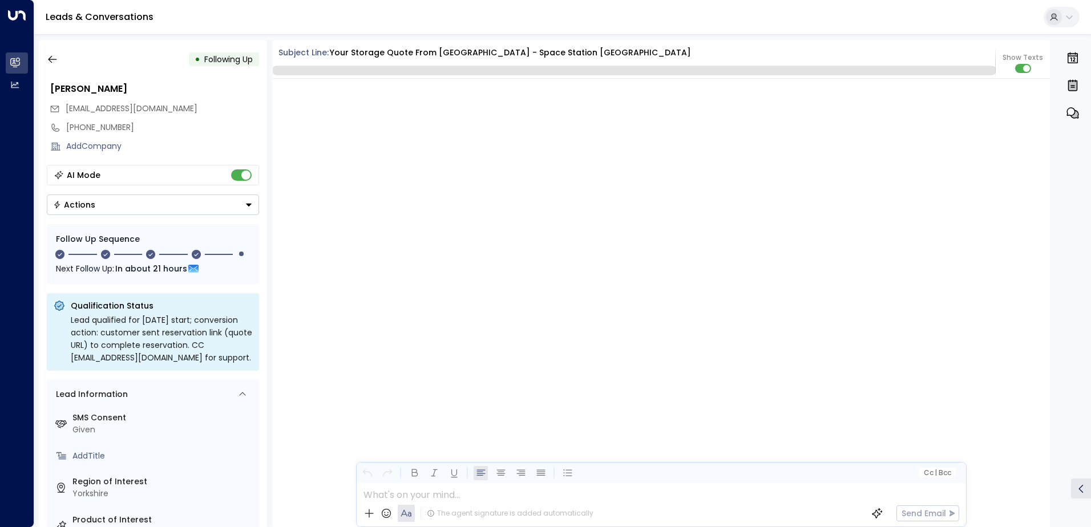
scroll to position [1745, 0]
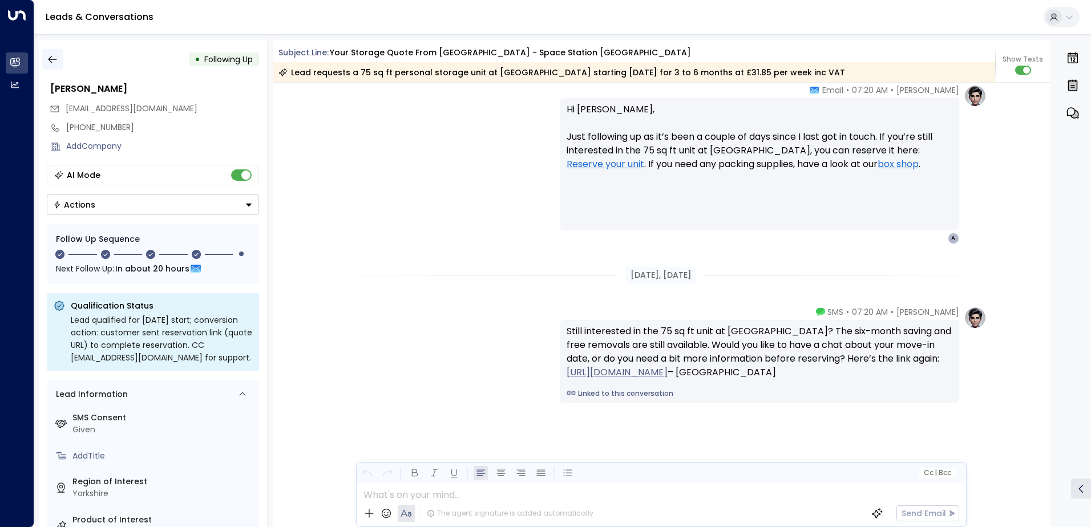
click at [50, 58] on icon "button" at bounding box center [52, 59] width 9 height 7
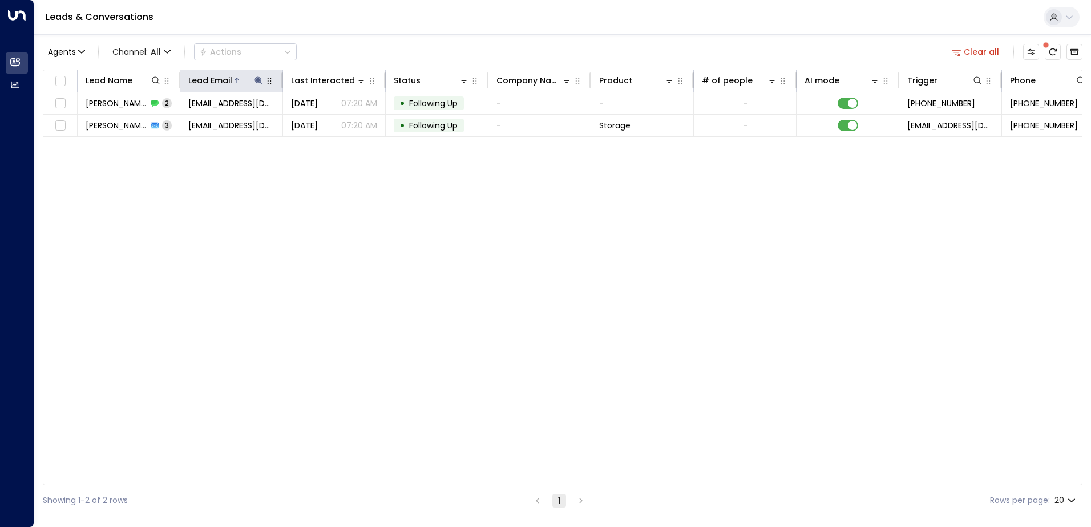
click at [252, 78] on div at bounding box center [248, 80] width 32 height 11
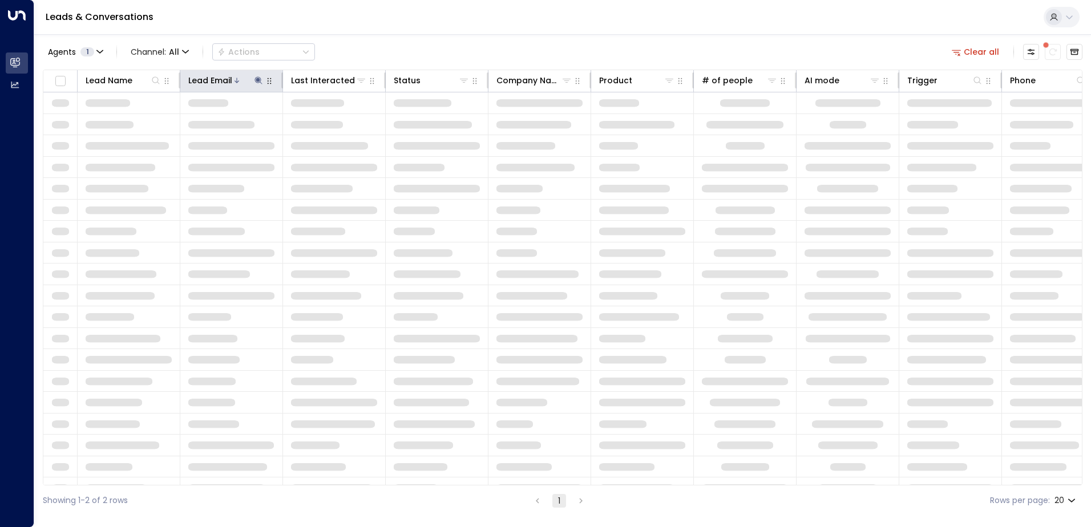
click at [257, 79] on icon at bounding box center [258, 79] width 7 height 7
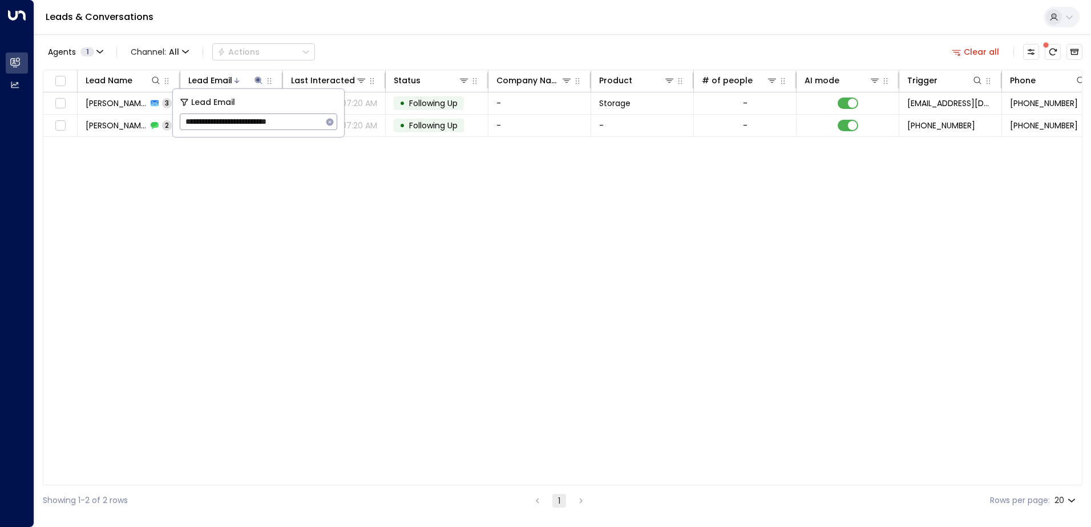
click at [327, 121] on icon "button" at bounding box center [329, 121] width 7 height 7
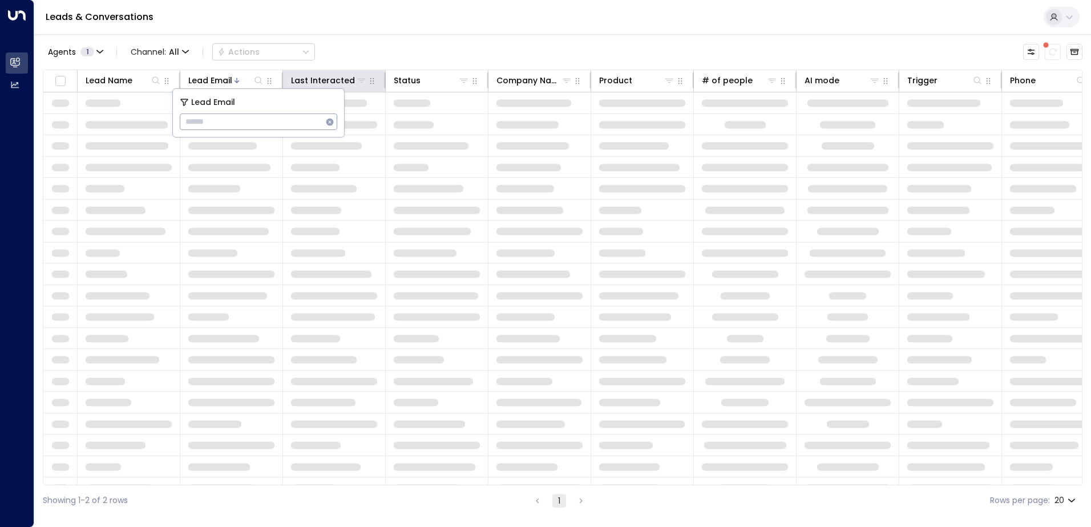
type input "**********"
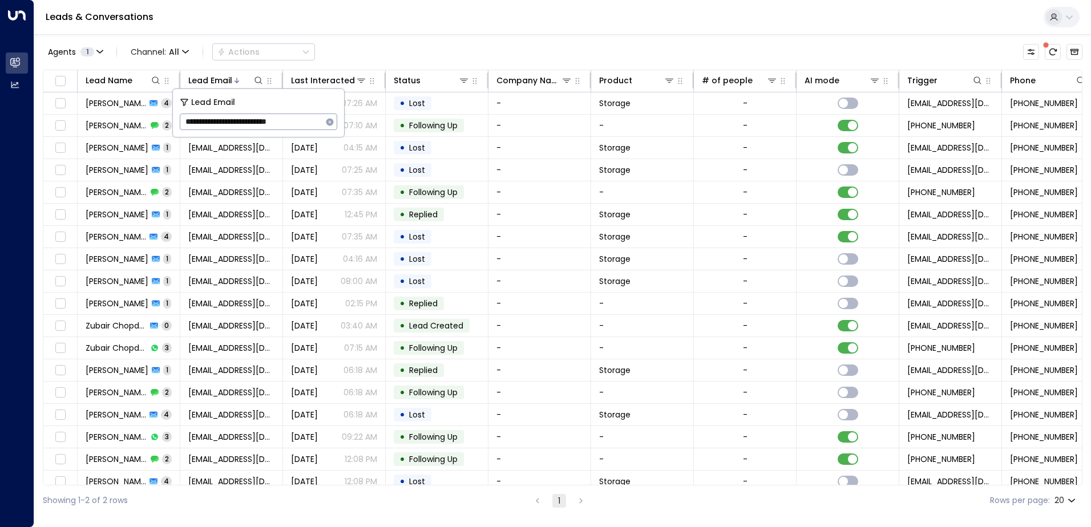
click at [357, 26] on div "Leads & Conversations" at bounding box center [562, 17] width 1057 height 35
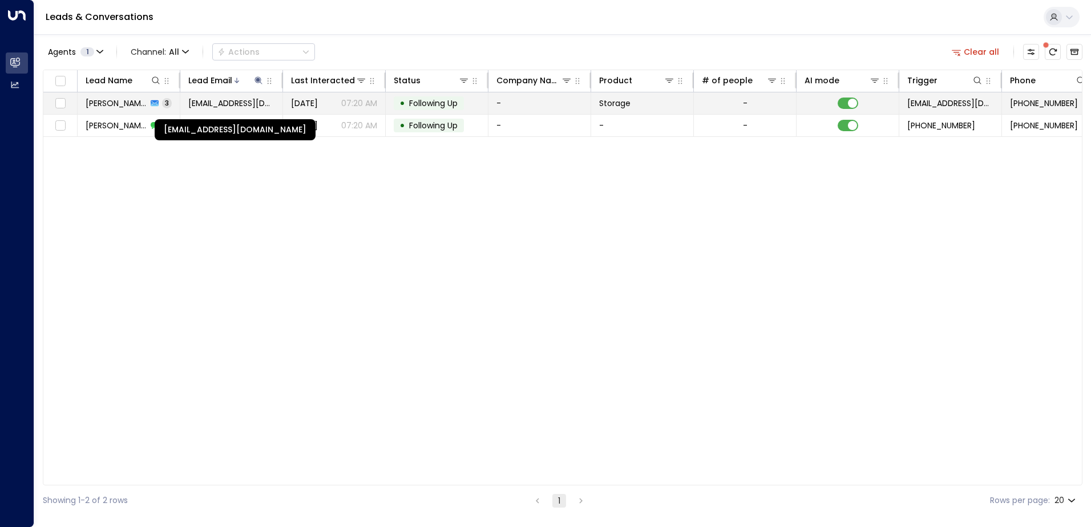
click at [232, 99] on span "[EMAIL_ADDRESS][DOMAIN_NAME]" at bounding box center [231, 103] width 86 height 11
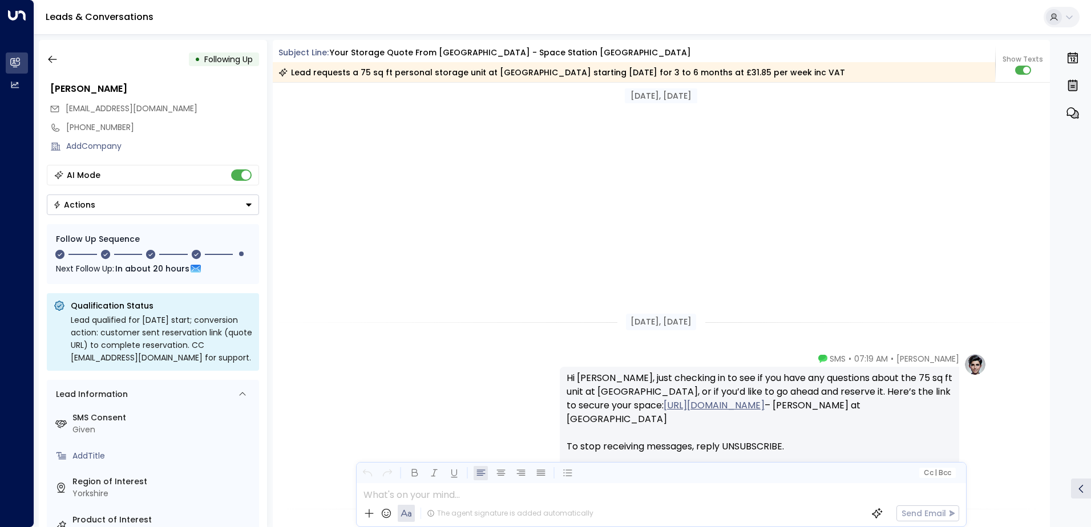
scroll to position [1487, 0]
